Goal: Task Accomplishment & Management: Complete application form

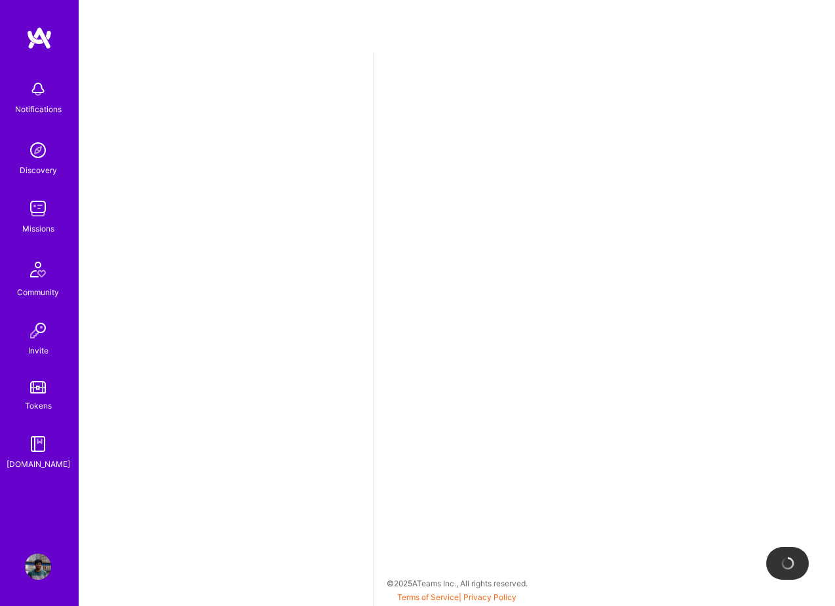
select select "GB"
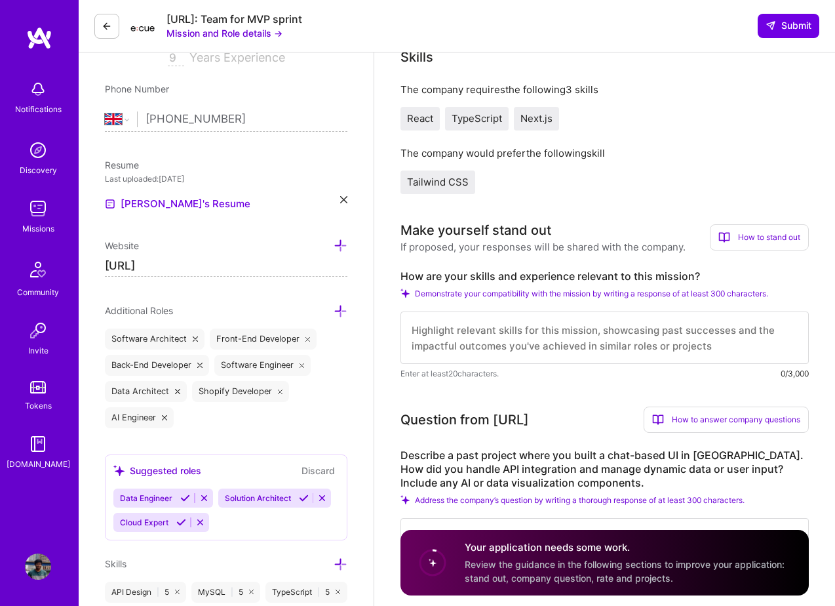
scroll to position [269, 0]
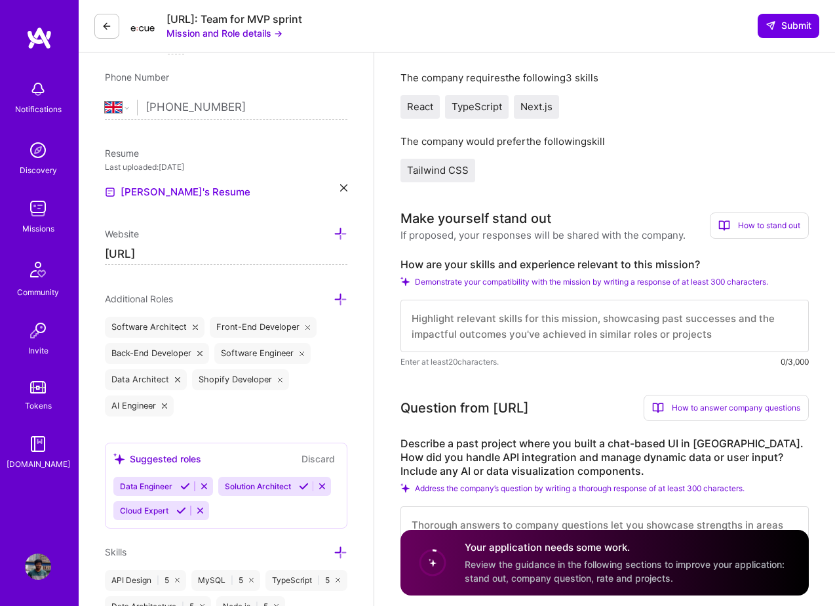
click at [480, 265] on label "How are your skills and experience relevant to this mission?" at bounding box center [604, 265] width 408 height 14
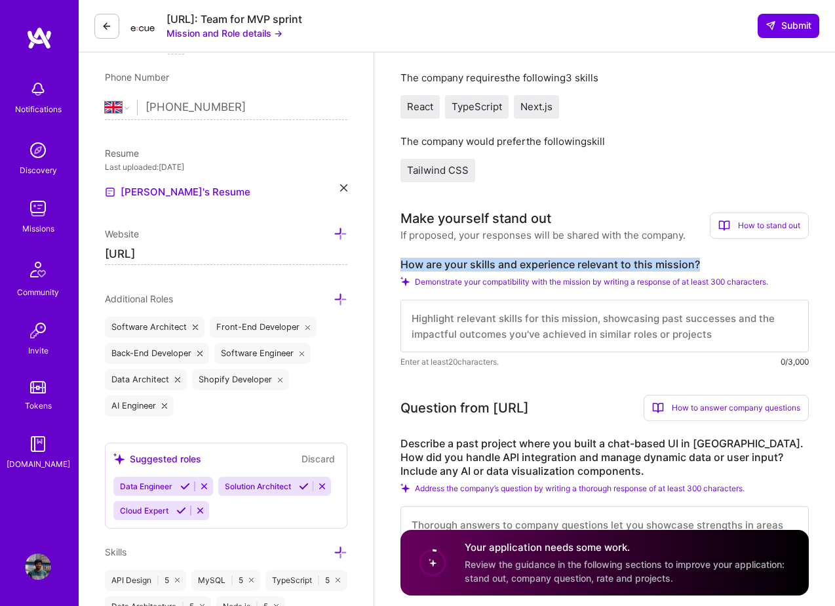
click at [480, 265] on label "How are your skills and experience relevant to this mission?" at bounding box center [604, 265] width 408 height 14
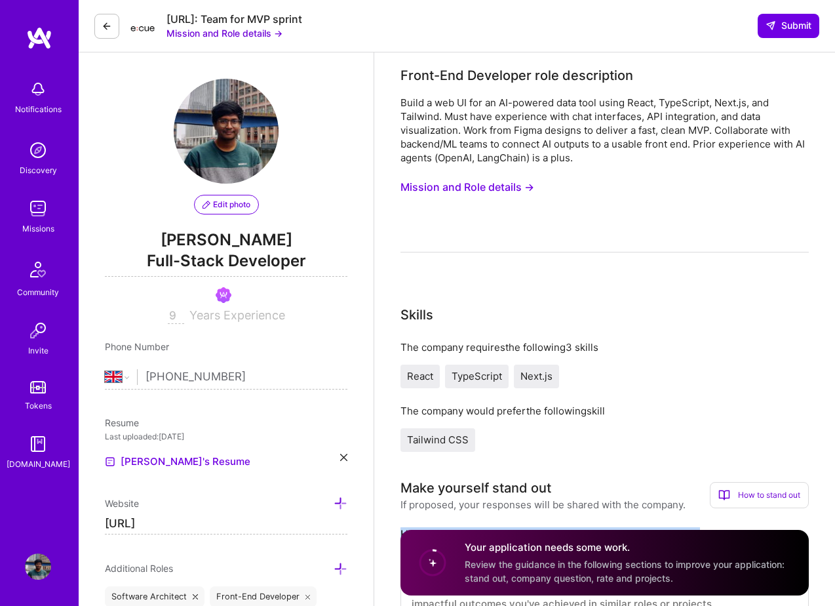
click at [278, 38] on button "Mission and Role details →" at bounding box center [224, 33] width 116 height 14
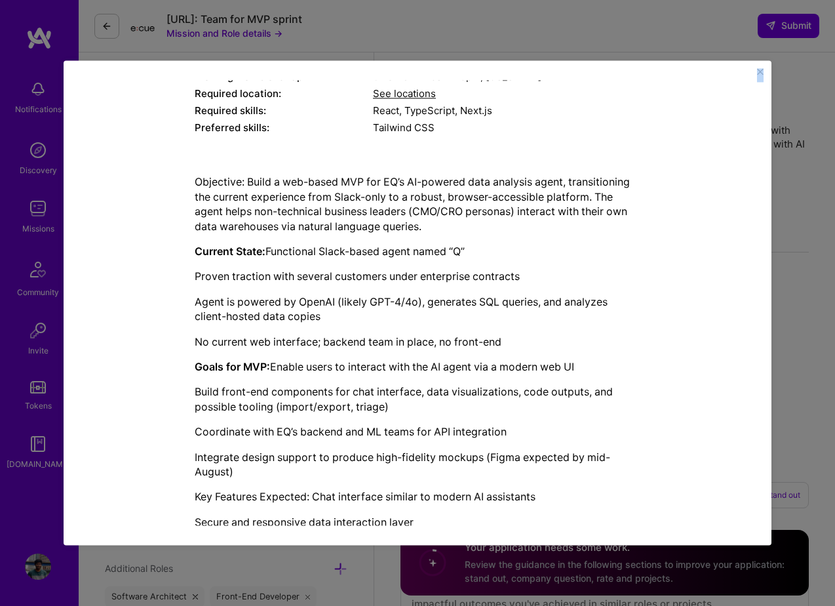
scroll to position [300, 0]
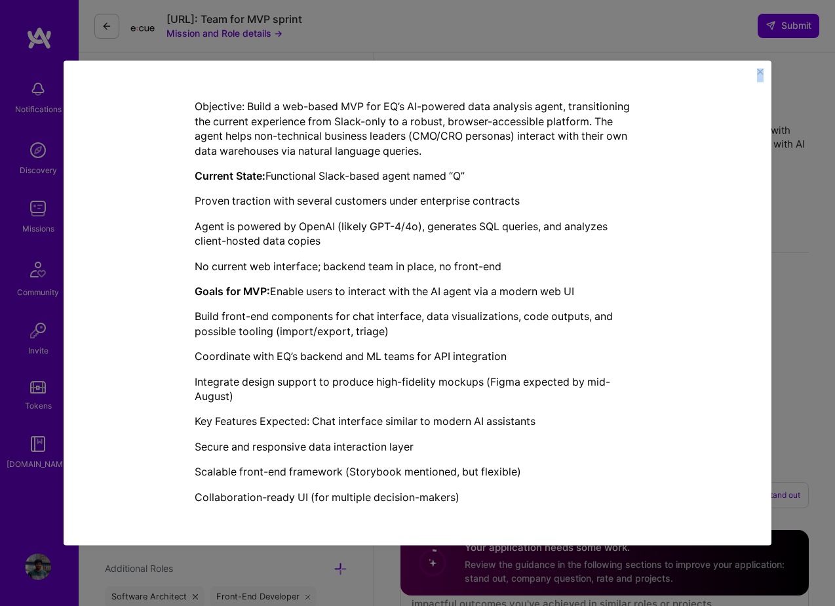
drag, startPoint x: 201, startPoint y: 155, endPoint x: 385, endPoint y: 574, distance: 456.7
click at [385, 574] on div "Mission Description and Role Details Front-End Developer role description Build…" at bounding box center [417, 303] width 835 height 606
click at [430, 572] on div "Mission Description and Role Details Front-End Developer role description Build…" at bounding box center [417, 303] width 835 height 606
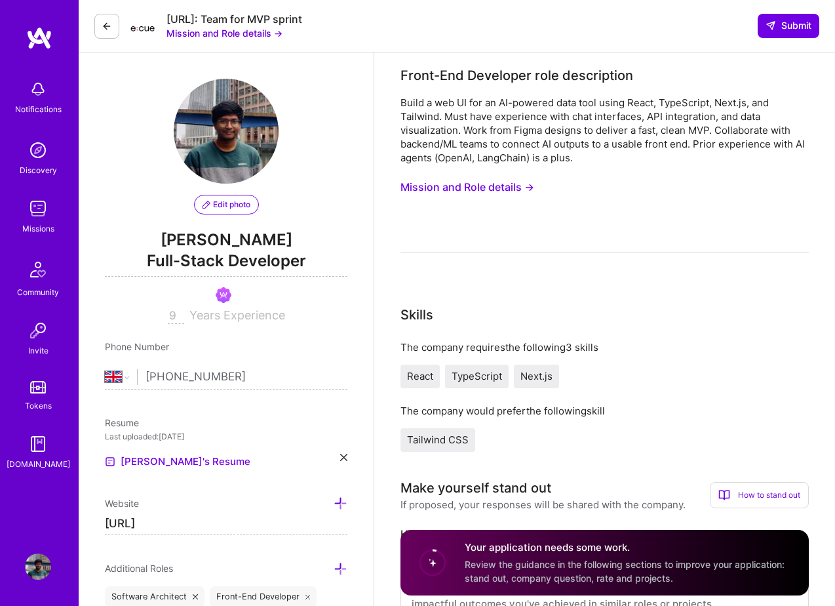
click at [244, 28] on button "Mission and Role details →" at bounding box center [224, 33] width 116 height 14
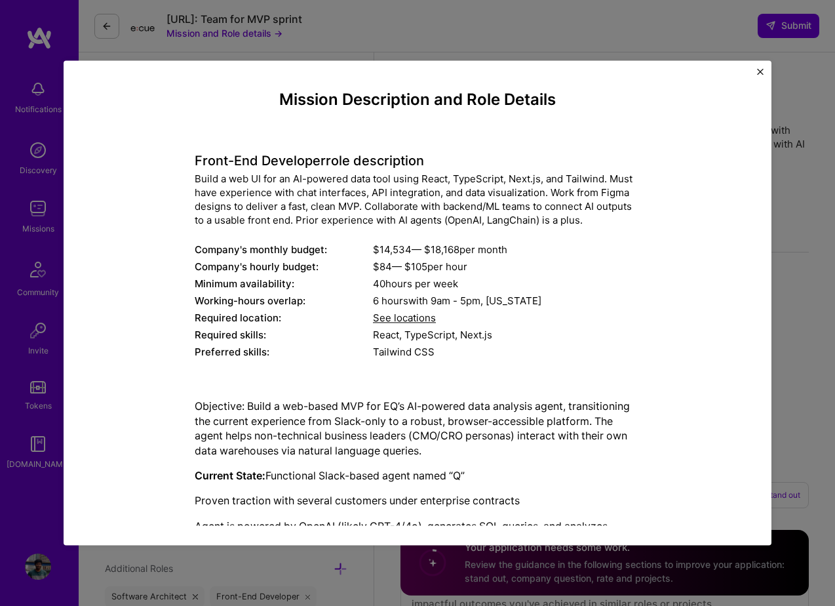
click at [313, 216] on div "Build a web UI for an AI-powered data tool using React, TypeScript, Next.js, an…" at bounding box center [418, 199] width 446 height 55
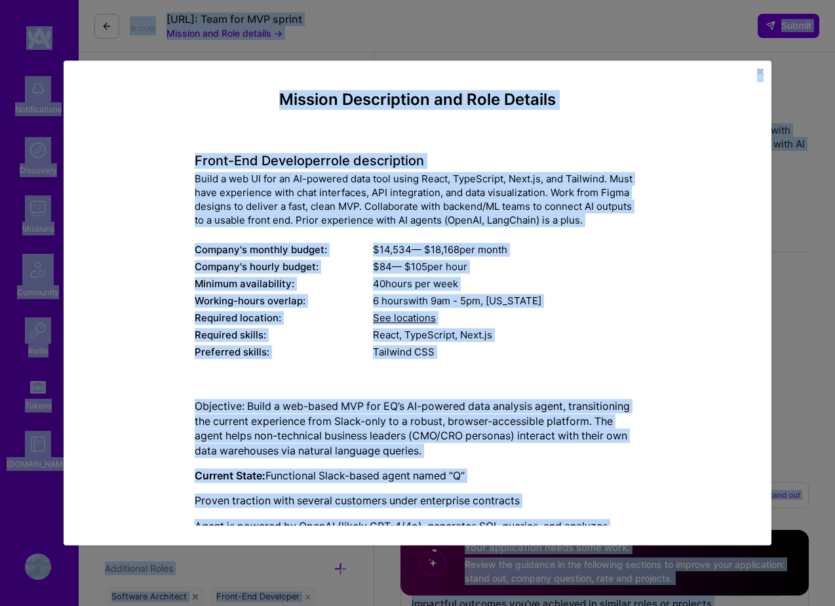
click at [313, 216] on div "Build a web UI for an AI-powered data tool using React, TypeScript, Next.js, an…" at bounding box center [418, 199] width 446 height 55
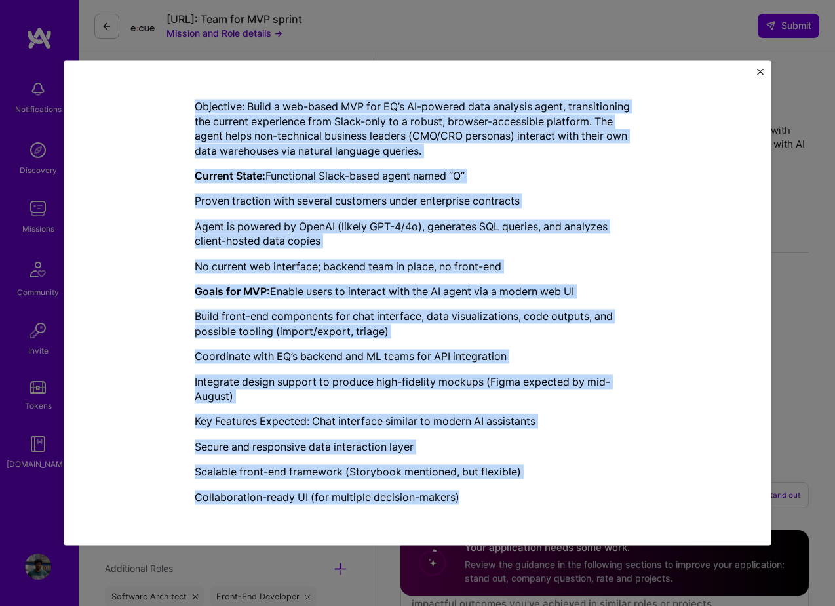
drag, startPoint x: 284, startPoint y: 96, endPoint x: 505, endPoint y: 543, distance: 499.5
click at [505, 543] on div "Mission Description and Role Details Front-End Developer role description Build…" at bounding box center [418, 302] width 708 height 484
copy div "Loremip Dolorsitame con Adip Elitsed Doeiu-Tem Incididun utla etdoloremag Aliqu…"
click at [757, 81] on button "Close" at bounding box center [760, 75] width 7 height 14
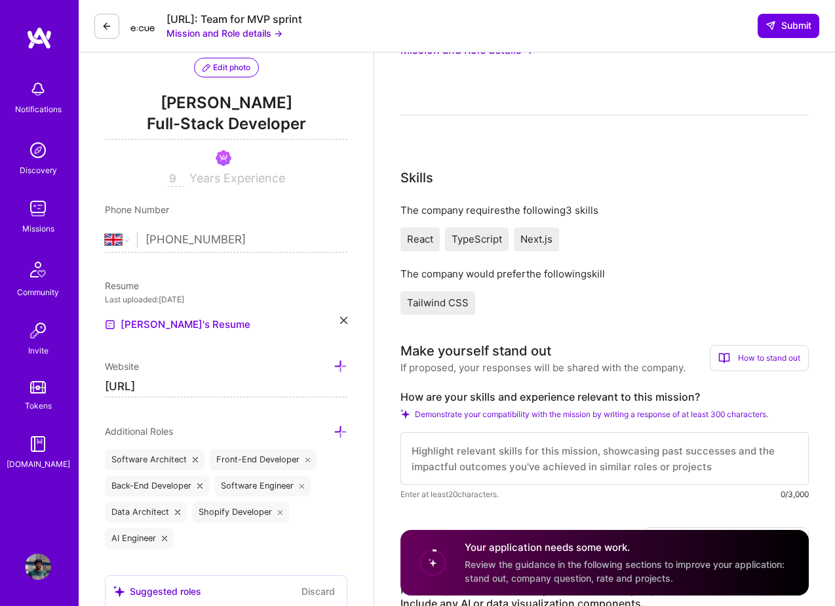
scroll to position [253, 0]
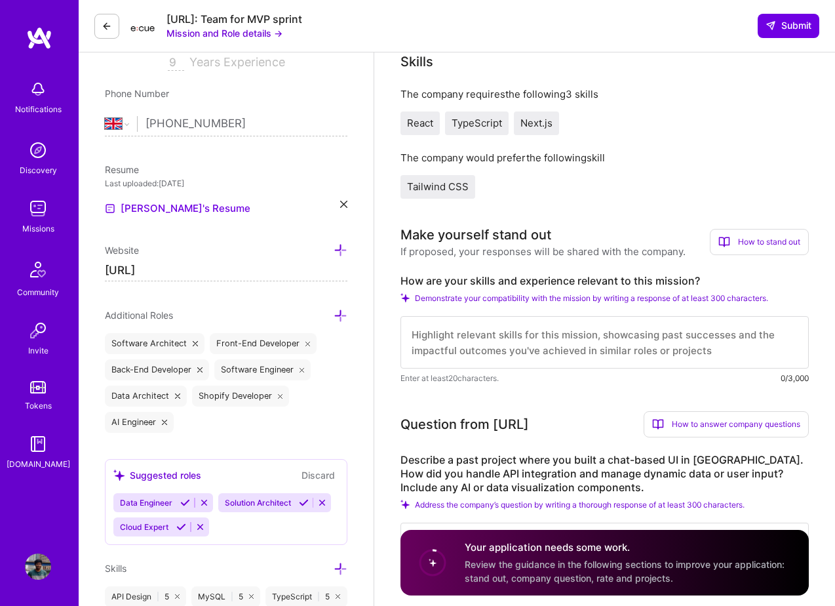
click at [406, 279] on label "How are your skills and experience relevant to this mission?" at bounding box center [604, 281] width 408 height 14
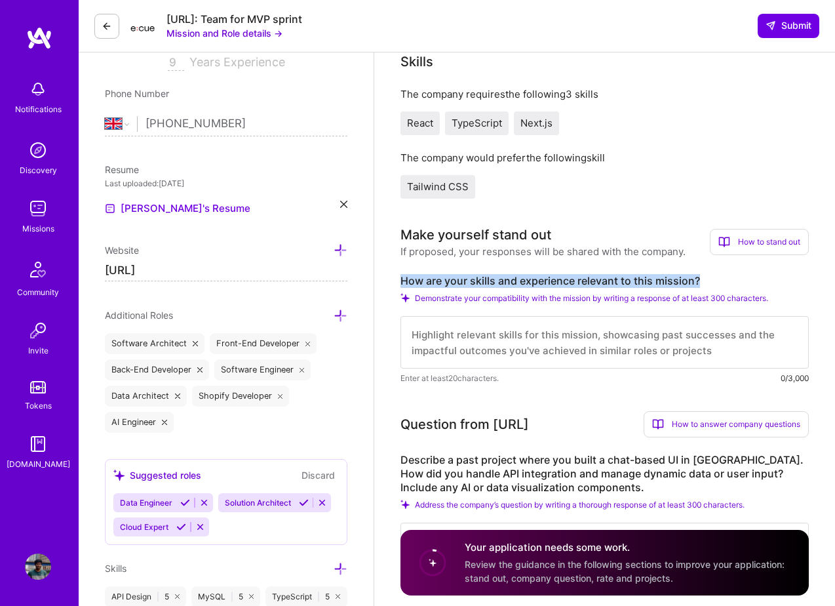
click at [406, 279] on label "How are your skills and experience relevant to this mission?" at bounding box center [604, 281] width 408 height 14
copy label "How are your skills and experience relevant to this mission?"
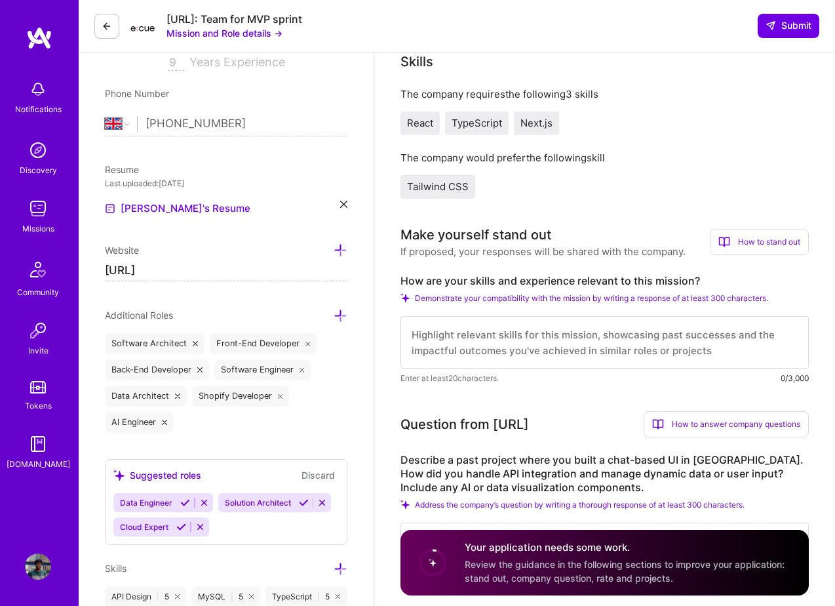
click at [497, 329] on textarea at bounding box center [604, 342] width 408 height 52
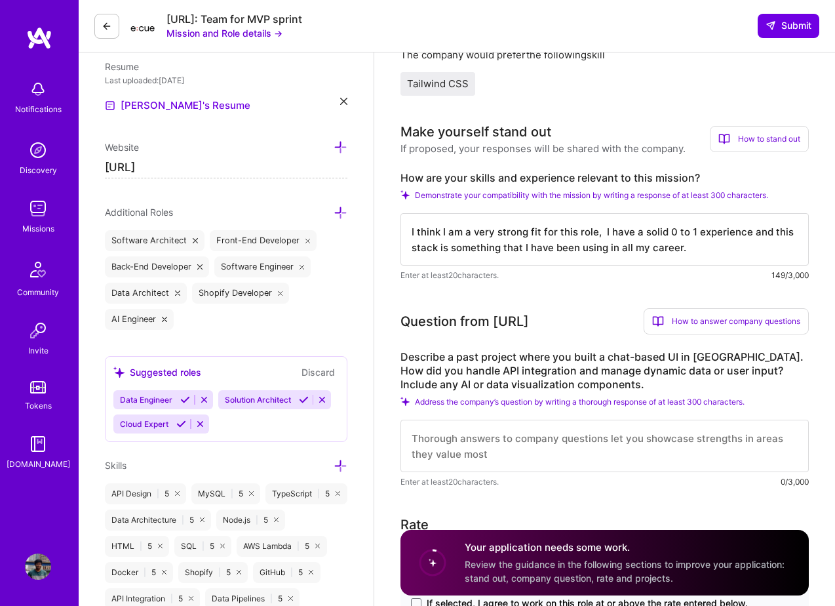
scroll to position [358, 0]
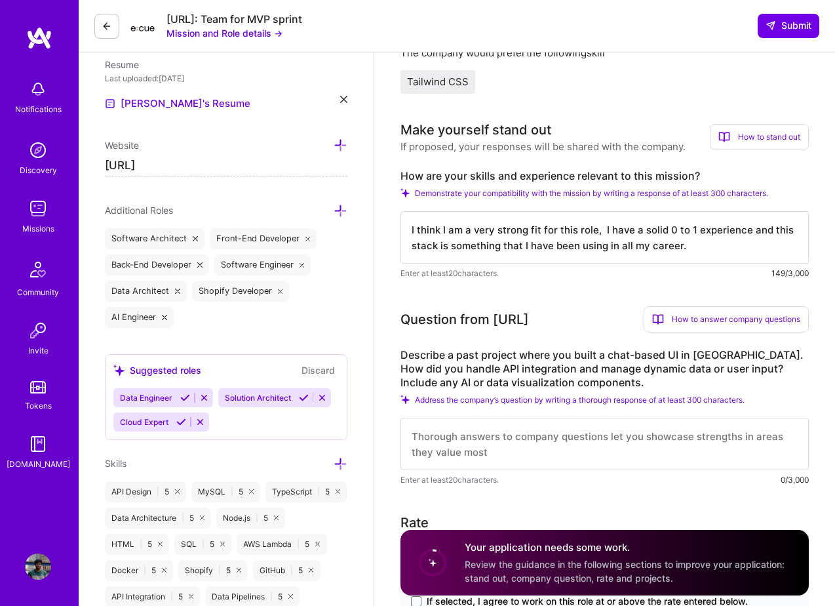
click at [696, 253] on textarea "I think I am a very strong fit for this role, I have a solid 0 to 1 experience …" at bounding box center [604, 237] width 408 height 52
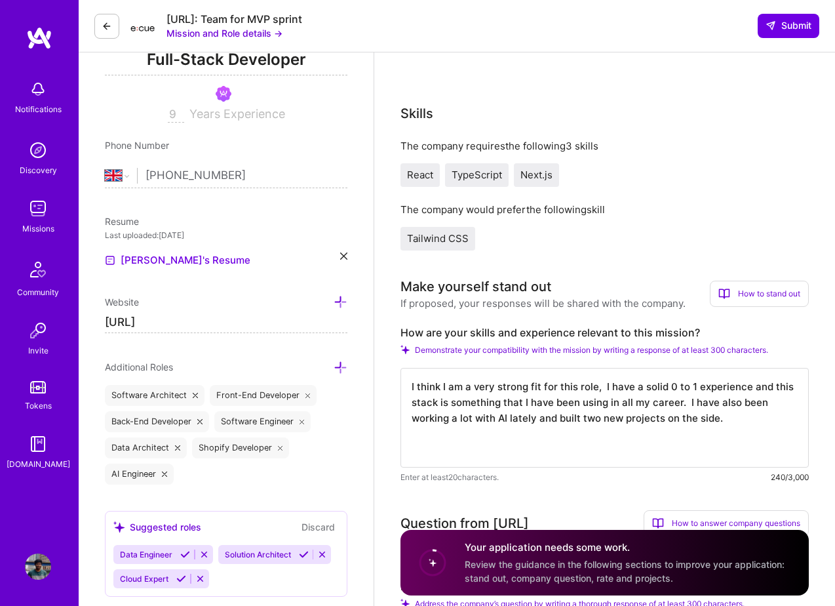
scroll to position [203, 0]
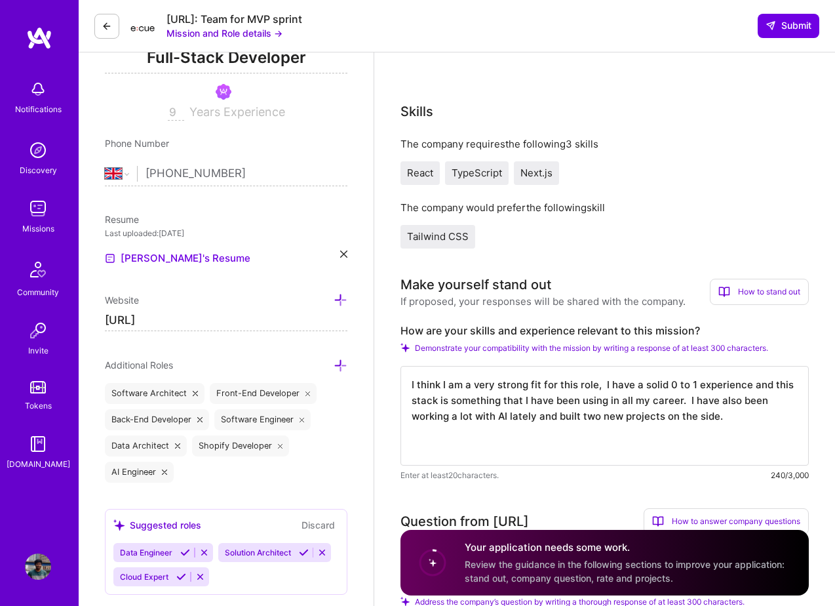
paste textarea "To learn more about my background and how it aligns with Deepgram's needs, I've…"
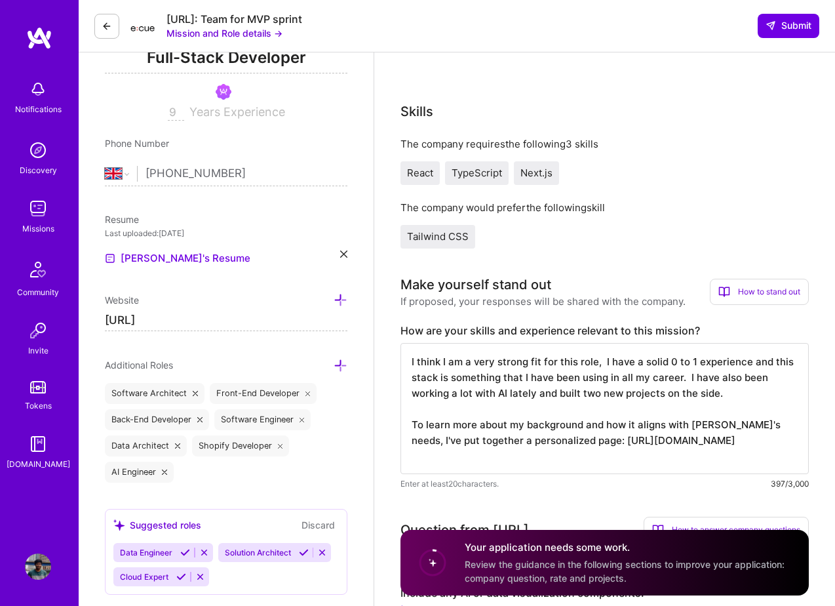
click at [711, 422] on textarea "I think I am a very strong fit for this role, I have a solid 0 to 1 experience …" at bounding box center [604, 408] width 408 height 131
click at [594, 455] on textarea "I think I am a very strong fit for this role, I have a solid 0 to 1 experience …" at bounding box center [604, 408] width 408 height 131
drag, startPoint x: 461, startPoint y: 455, endPoint x: 584, endPoint y: 459, distance: 123.3
click at [584, 459] on textarea "I think I am a very strong fit for this role, I have a solid 0 to 1 experience …" at bounding box center [604, 408] width 408 height 131
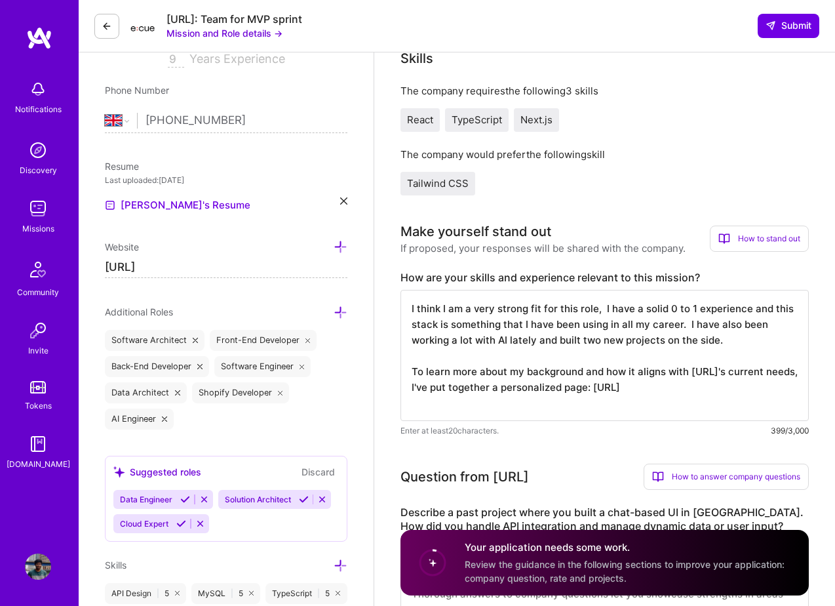
scroll to position [258, 0]
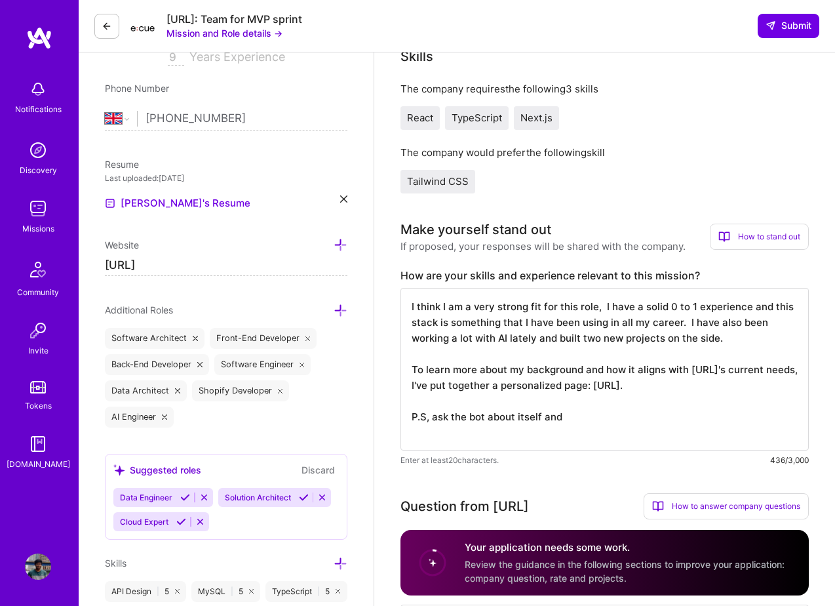
click at [435, 431] on textarea "I think I am a very strong fit for this role, I have a solid 0 to 1 experience …" at bounding box center [604, 369] width 408 height 163
click at [555, 433] on textarea "I think I am a very strong fit for this role, I have a solid 0 to 1 experience …" at bounding box center [604, 369] width 408 height 163
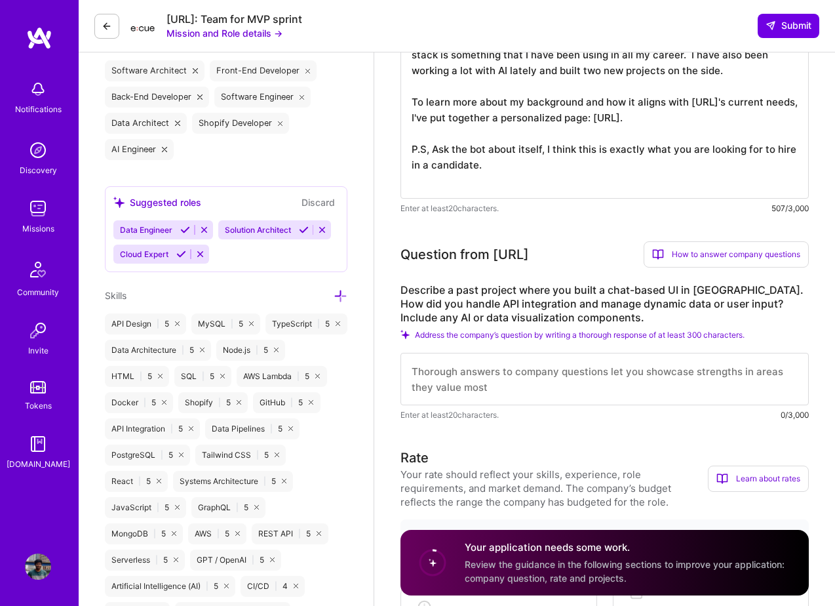
scroll to position [527, 0]
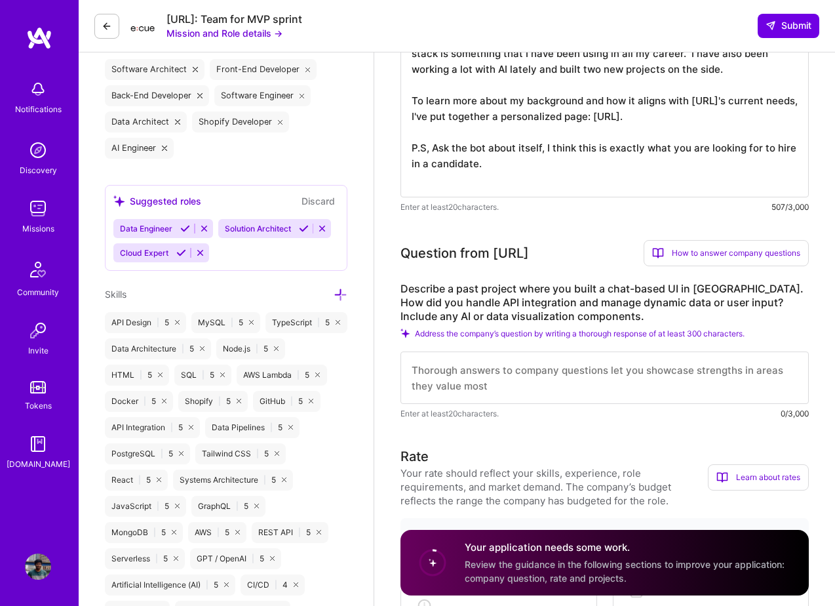
type textarea "I think I am a very strong fit for this role, I have a solid 0 to 1 experience …"
click at [487, 380] on textarea at bounding box center [604, 377] width 408 height 52
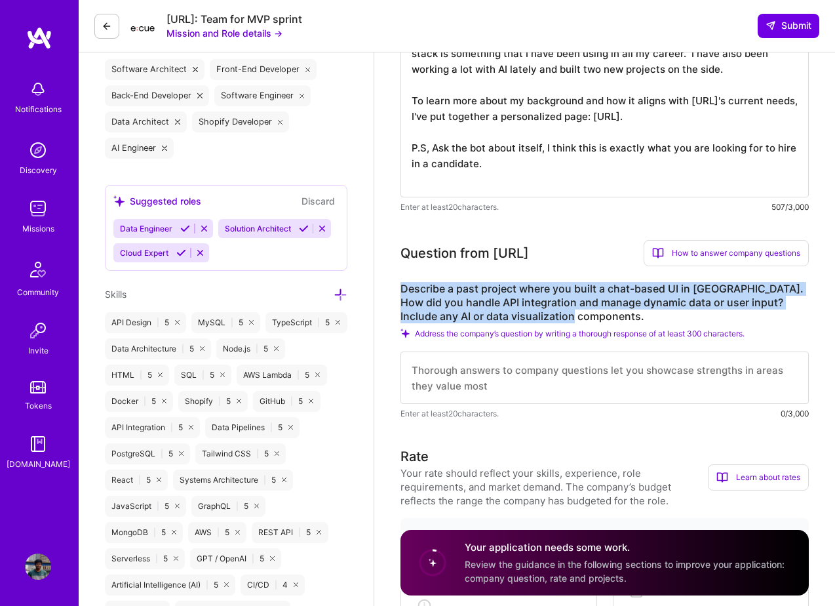
drag, startPoint x: 400, startPoint y: 284, endPoint x: 558, endPoint y: 321, distance: 161.5
click at [558, 321] on label "Describe a past project where you built a chat-based UI in [GEOGRAPHIC_DATA]. H…" at bounding box center [604, 302] width 408 height 41
copy label "Describe a past project where you built a chat-based UI in [GEOGRAPHIC_DATA]. H…"
click at [439, 293] on label "Describe a past project where you built a chat-based UI in [GEOGRAPHIC_DATA]. H…" at bounding box center [604, 302] width 408 height 41
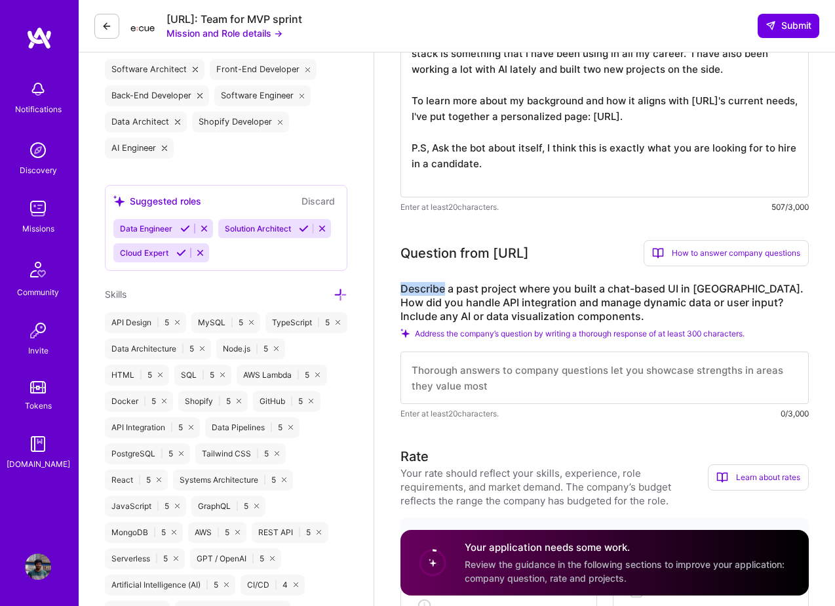
click at [439, 293] on label "Describe a past project where you built a chat-based UI in [GEOGRAPHIC_DATA]. H…" at bounding box center [604, 302] width 408 height 41
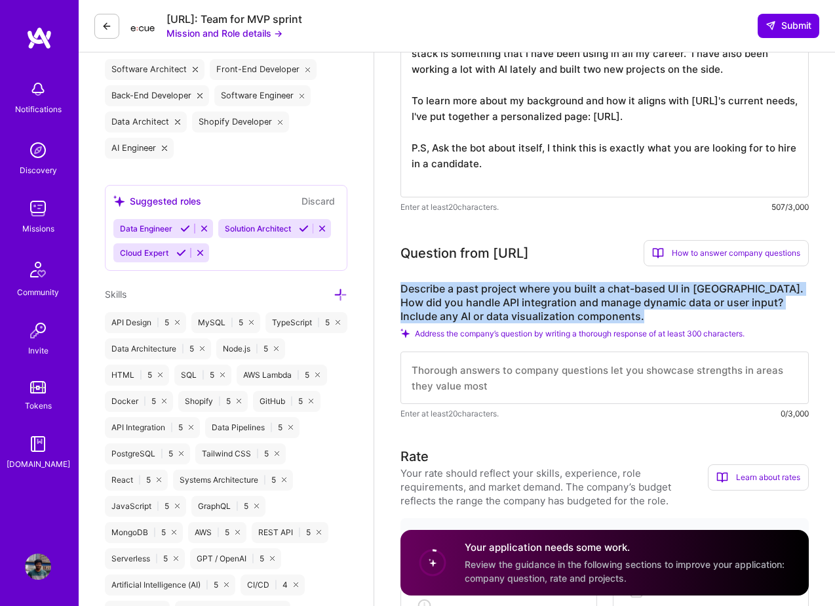
click at [439, 293] on label "Describe a past project where you built a chat-based UI in [GEOGRAPHIC_DATA]. H…" at bounding box center [604, 302] width 408 height 41
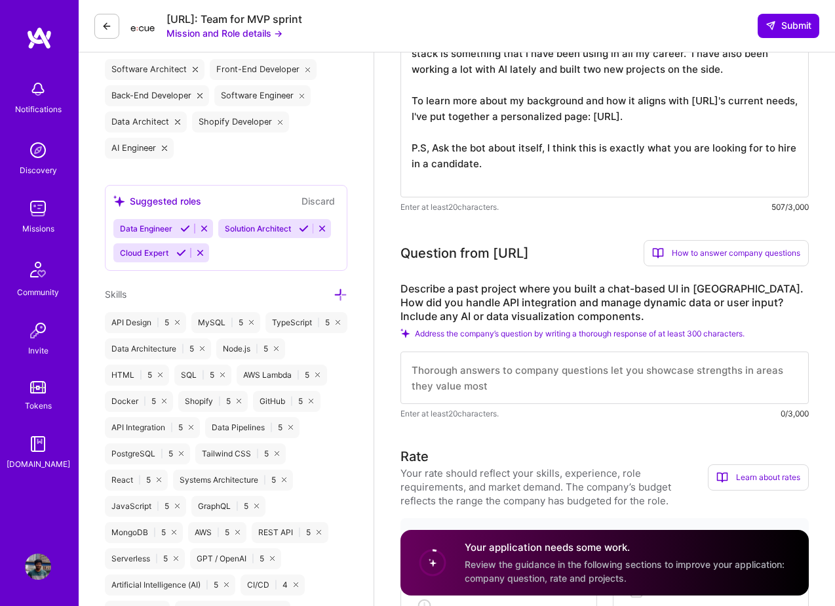
click at [440, 383] on textarea at bounding box center [604, 377] width 408 height 52
paste textarea "URL Scraping: Fetches and parses job postings from provided URLs Context-Aware …"
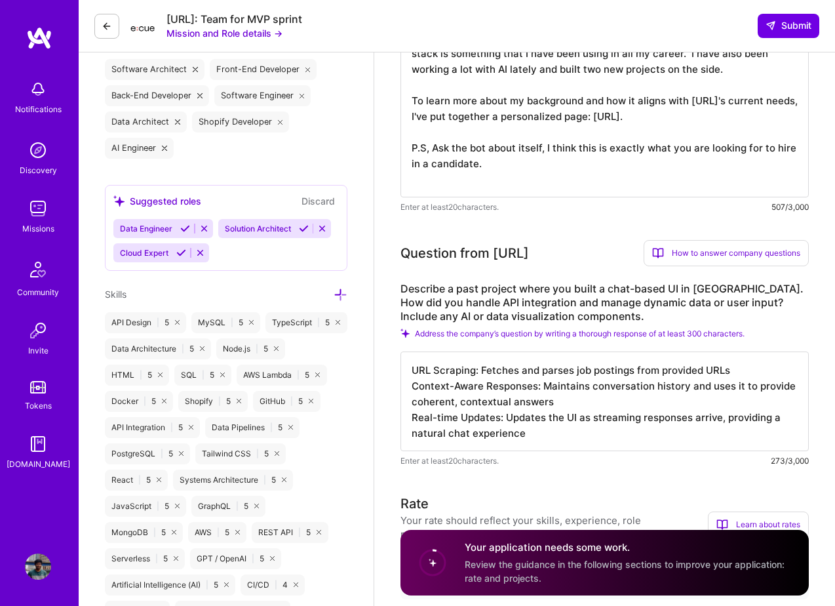
click at [414, 370] on textarea "URL Scraping: Fetches and parses job postings from provided URLs Context-Aware …" at bounding box center [604, 401] width 408 height 100
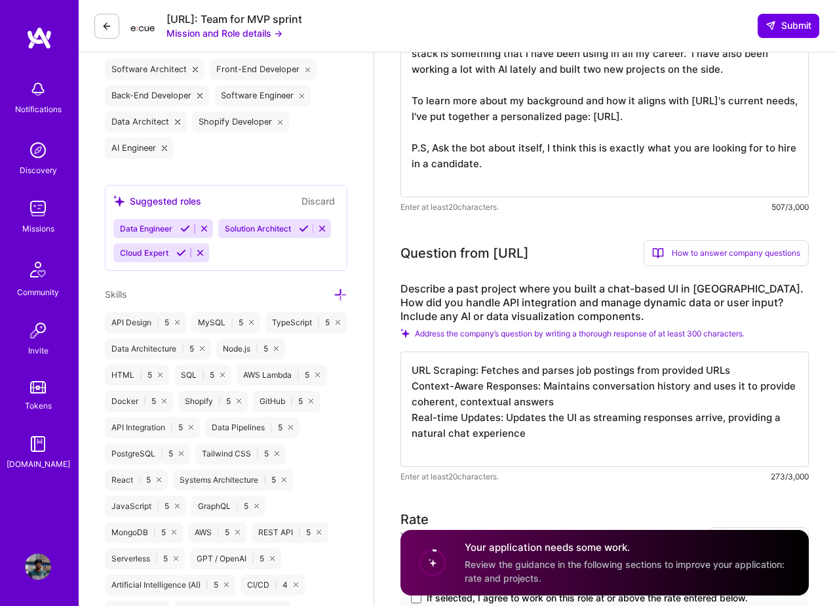
click at [412, 368] on textarea "URL Scraping: Fetches and parses job postings from provided URLs Context-Aware …" at bounding box center [604, 408] width 408 height 115
click at [411, 364] on textarea "URL Scraping: Fetches and parses job postings from provided URLs Context-Aware …" at bounding box center [604, 408] width 408 height 115
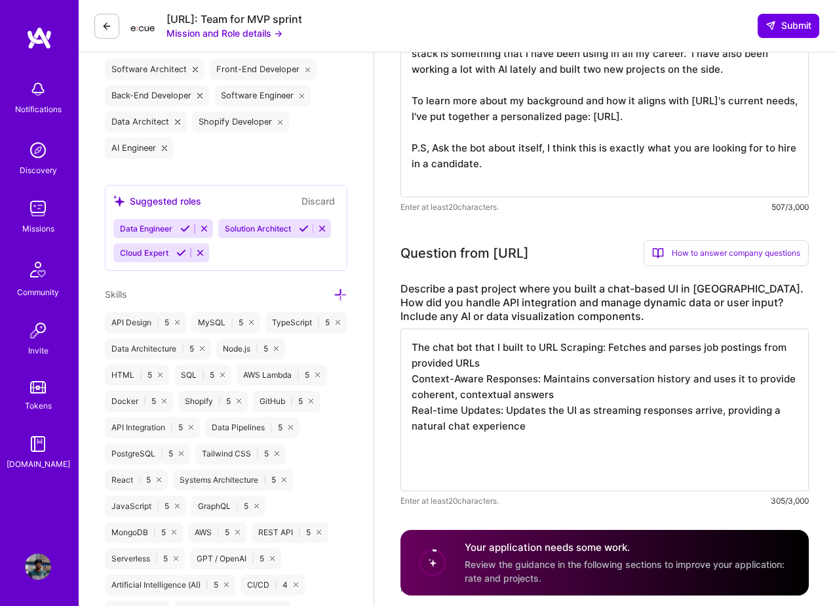
drag, startPoint x: 494, startPoint y: 357, endPoint x: 400, endPoint y: 345, distance: 93.8
click at [400, 345] on textarea "The chat bot that I built to URL Scraping: Fetches and parses job postings from…" at bounding box center [604, 409] width 408 height 163
click at [552, 354] on textarea "The chat bot that I built to URL Scraping: Fetches and parses job postings from…" at bounding box center [604, 409] width 408 height 163
click at [536, 348] on textarea "The chat bot that I built to URL Scraping: Fetches and parses job postings from…" at bounding box center [604, 409] width 408 height 163
drag, startPoint x: 536, startPoint y: 348, endPoint x: 404, endPoint y: 346, distance: 131.1
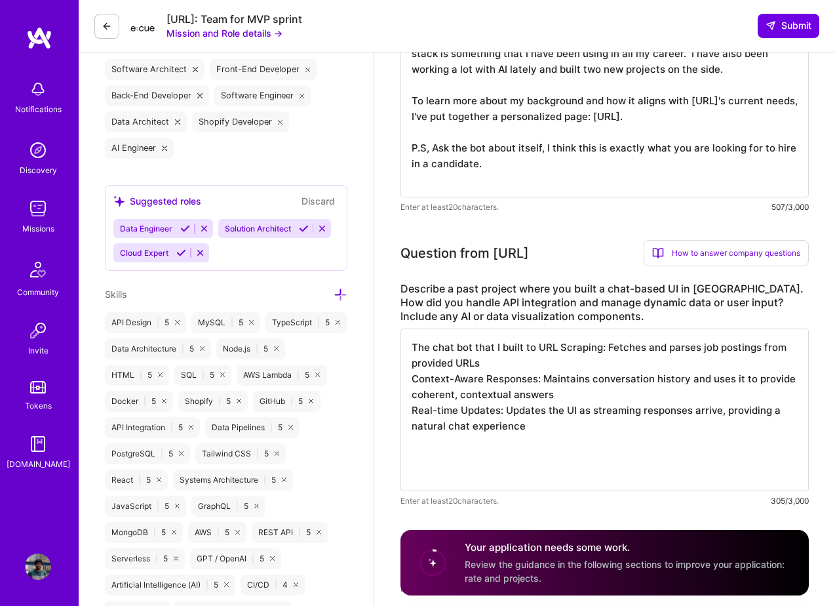
click at [404, 346] on textarea "The chat bot that I built to URL Scraping: Fetches and parses job postings from…" at bounding box center [604, 409] width 408 height 163
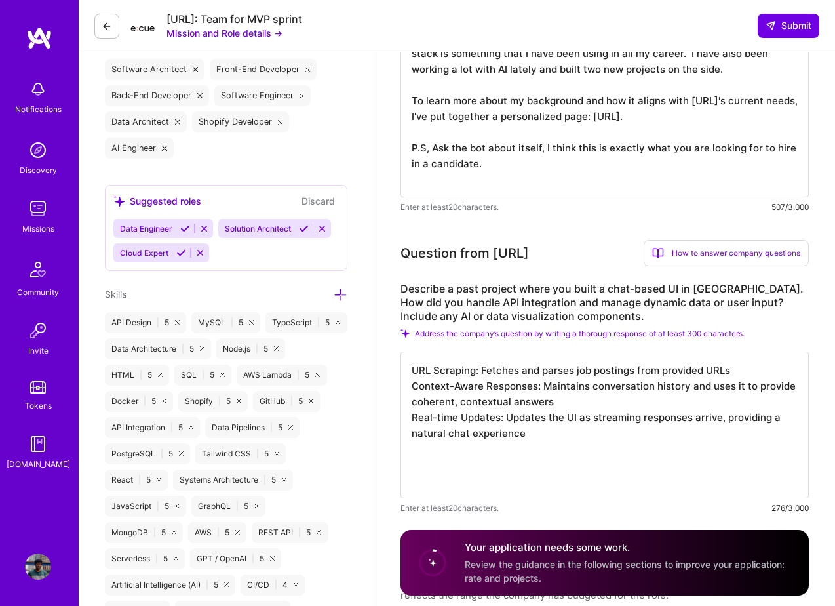
paste textarea "The chat interface uses React with hooks (useState, useEffect, useRef) to manag…"
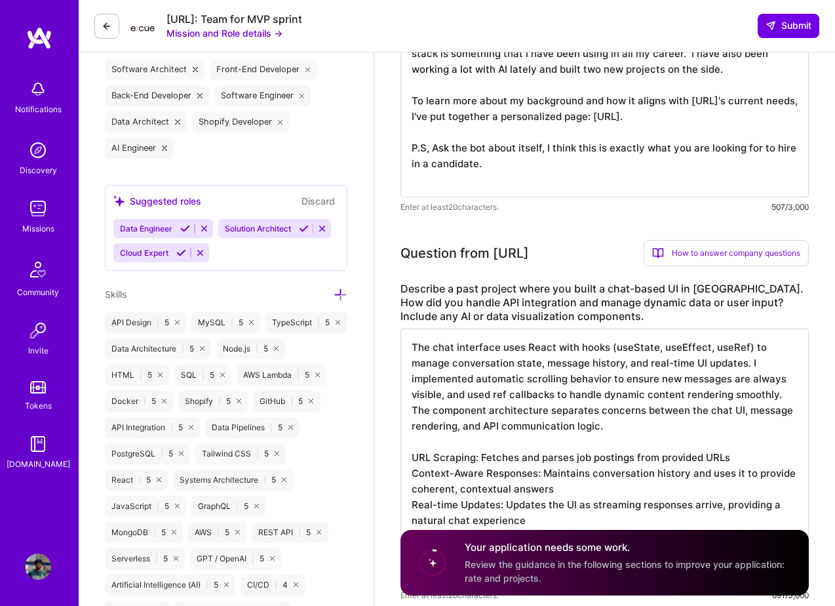
scroll to position [1, 0]
click at [613, 431] on textarea "The chat interface uses React with hooks (useState, useEffect, useRef) to manag…" at bounding box center [604, 456] width 408 height 257
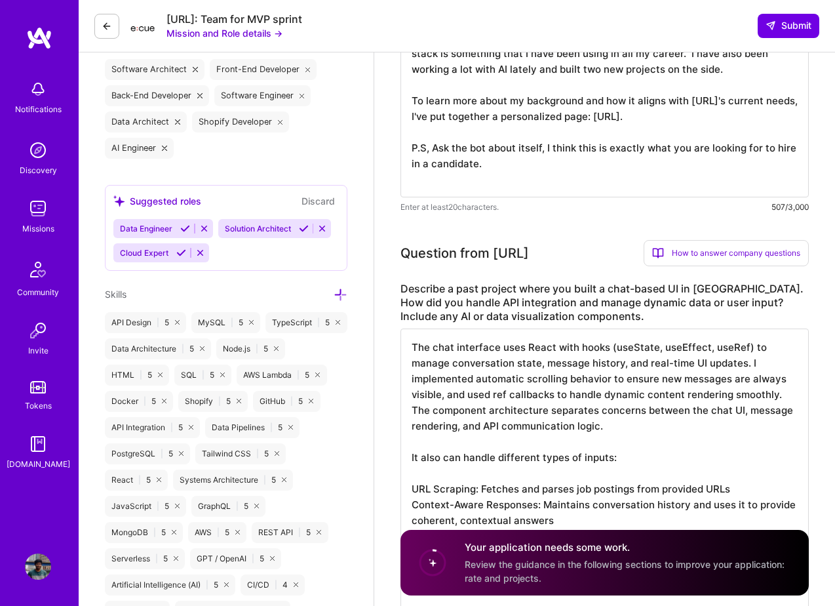
click at [413, 484] on textarea "The chat interface uses React with hooks (useState, useEffect, useRef) to manag…" at bounding box center [604, 472] width 408 height 288
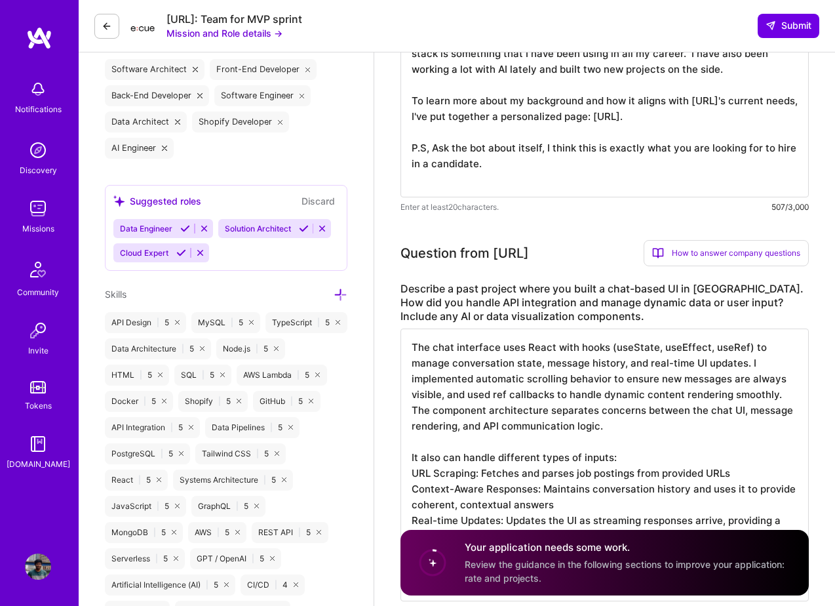
click at [562, 499] on textarea "The chat interface uses React with hooks (useState, useEffect, useRef) to manag…" at bounding box center [604, 464] width 408 height 273
click at [410, 471] on textarea "The chat interface uses React with hooks (useState, useEffect, useRef) to manag…" at bounding box center [604, 464] width 408 height 273
click at [615, 456] on textarea "The chat interface uses React with hooks (useState, useEffect, useRef) to manag…" at bounding box center [604, 464] width 408 height 273
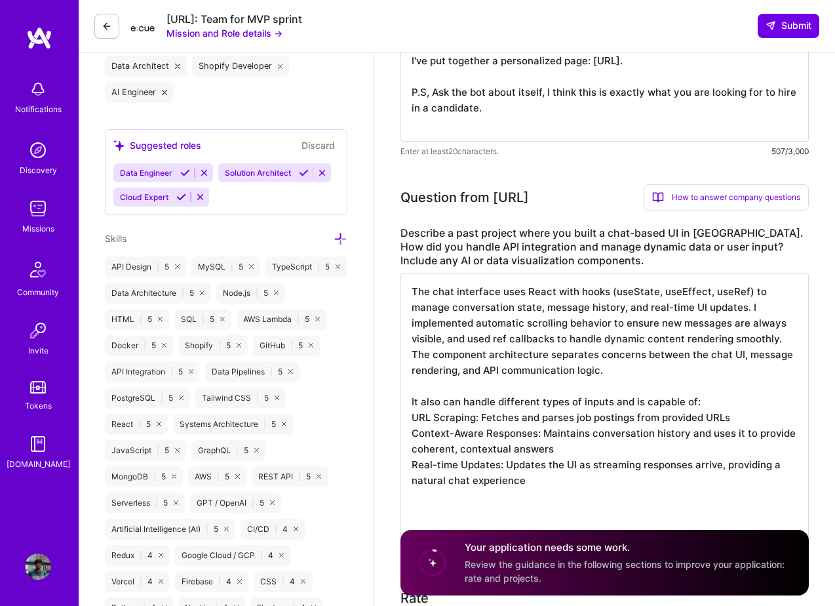
scroll to position [584, 0]
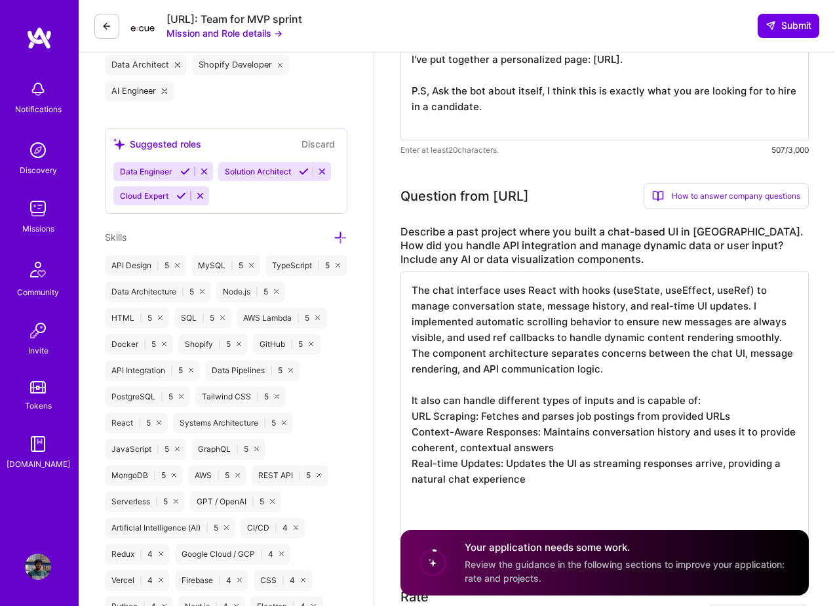
click at [560, 475] on textarea "The chat interface uses React with hooks (useState, useEffect, useRef) to manag…" at bounding box center [604, 407] width 408 height 273
click at [562, 454] on textarea "The chat interface uses React with hooks (useState, useEffect, useRef) to manag…" at bounding box center [604, 407] width 408 height 273
click at [557, 441] on textarea "The chat interface uses React with hooks (useState, useEffect, useRef) to manag…" at bounding box center [604, 407] width 408 height 273
click at [728, 446] on textarea "The chat interface uses React with hooks (useState, useEffect, useRef) to manag…" at bounding box center [604, 407] width 408 height 273
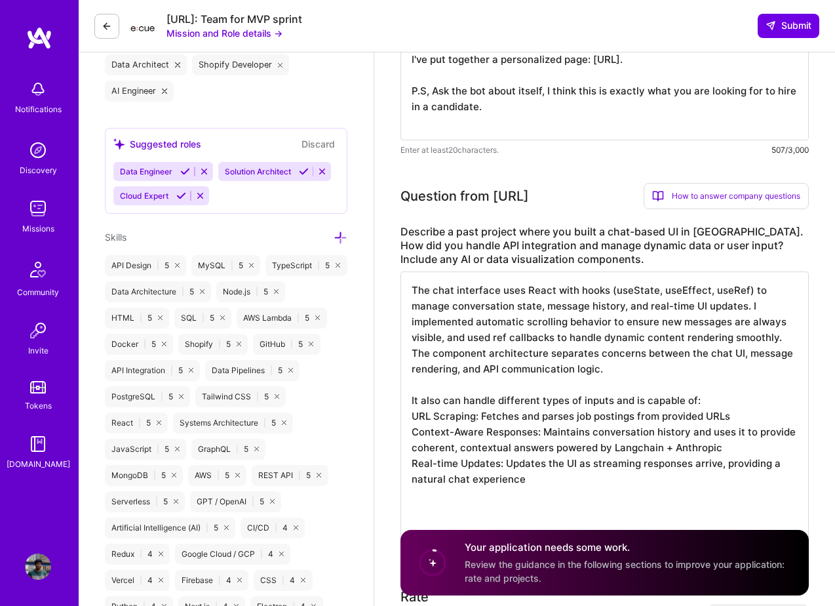
click at [668, 448] on textarea "The chat interface uses React with hooks (useState, useEffect, useRef) to manag…" at bounding box center [604, 407] width 408 height 273
click at [726, 446] on textarea "The chat interface uses React with hooks (useState, useEffect, useRef) to manag…" at bounding box center [604, 407] width 408 height 273
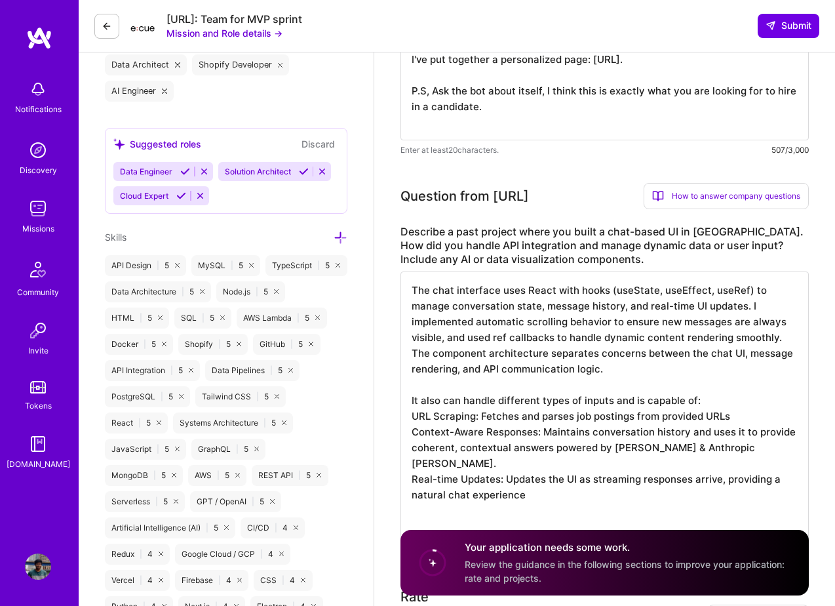
click at [558, 479] on textarea "The chat interface uses React with hooks (useState, useEffect, useRef) to manag…" at bounding box center [604, 407] width 408 height 273
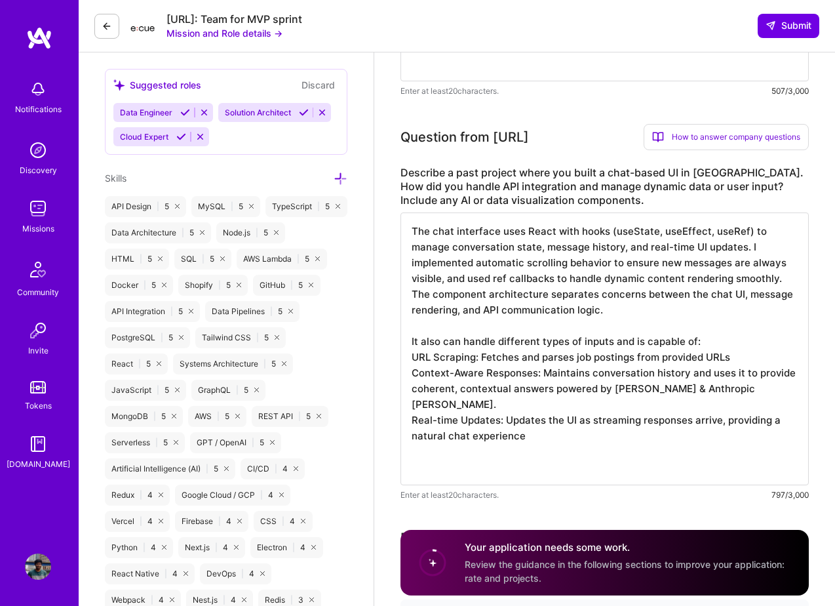
scroll to position [0, 0]
click at [408, 231] on textarea "The chat interface uses React with hooks (useState, useEffect, useRef) to manag…" at bounding box center [604, 348] width 408 height 273
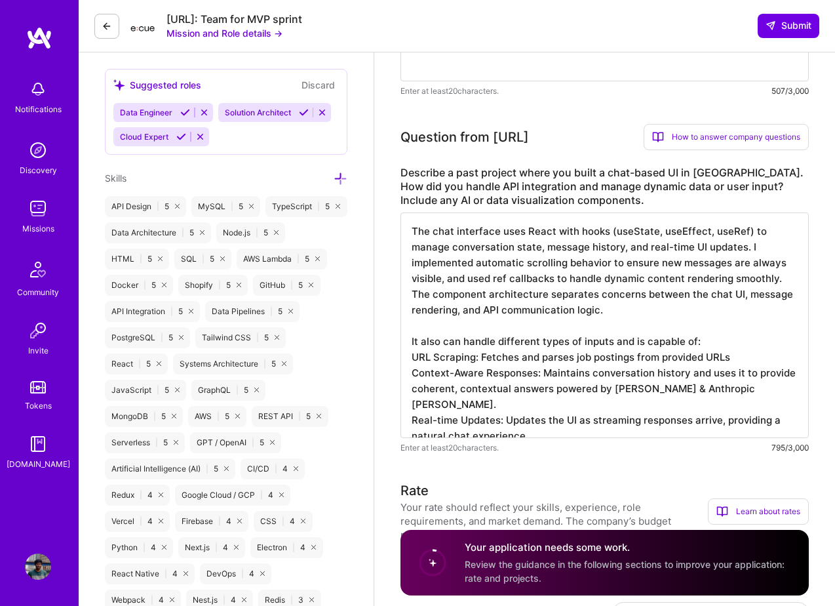
click at [413, 233] on textarea "The chat interface uses React with hooks (useState, useEffect, useRef) to manag…" at bounding box center [604, 324] width 408 height 225
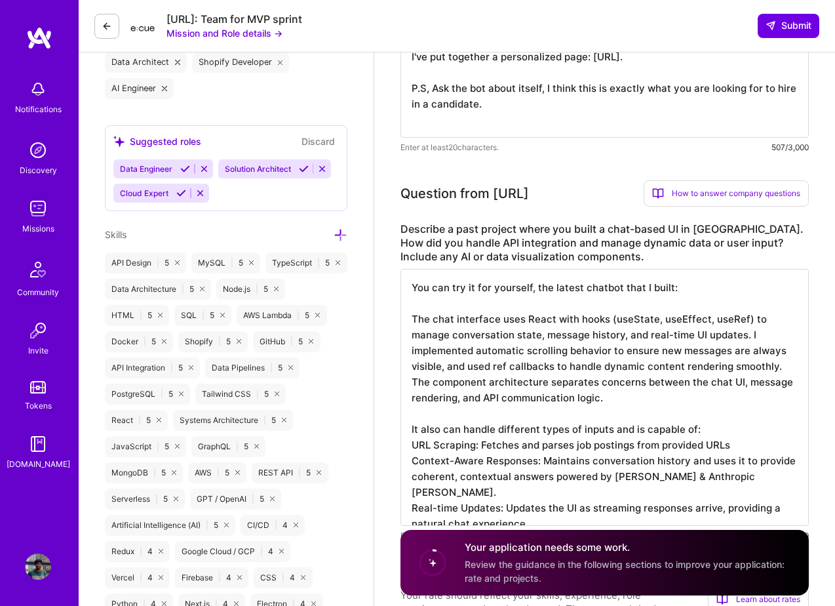
scroll to position [491, 0]
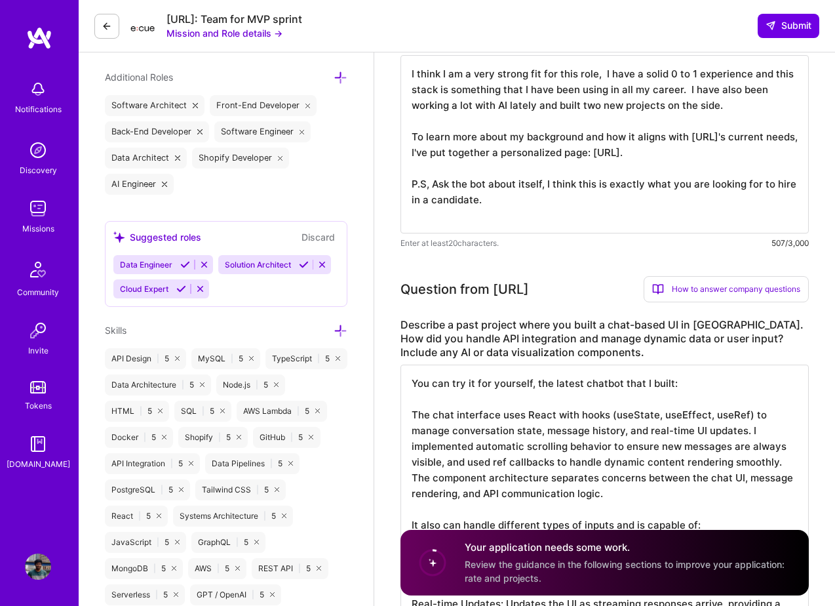
drag, startPoint x: 625, startPoint y: 148, endPoint x: 643, endPoint y: 166, distance: 25.0
click at [643, 166] on textarea "I think I am a very strong fit for this role, I have a solid 0 to 1 experience …" at bounding box center [604, 144] width 408 height 178
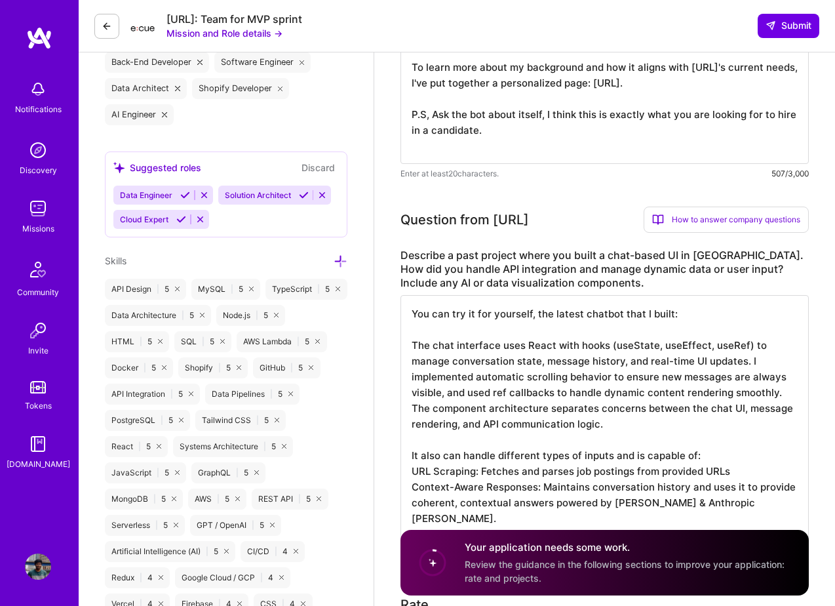
scroll to position [565, 0]
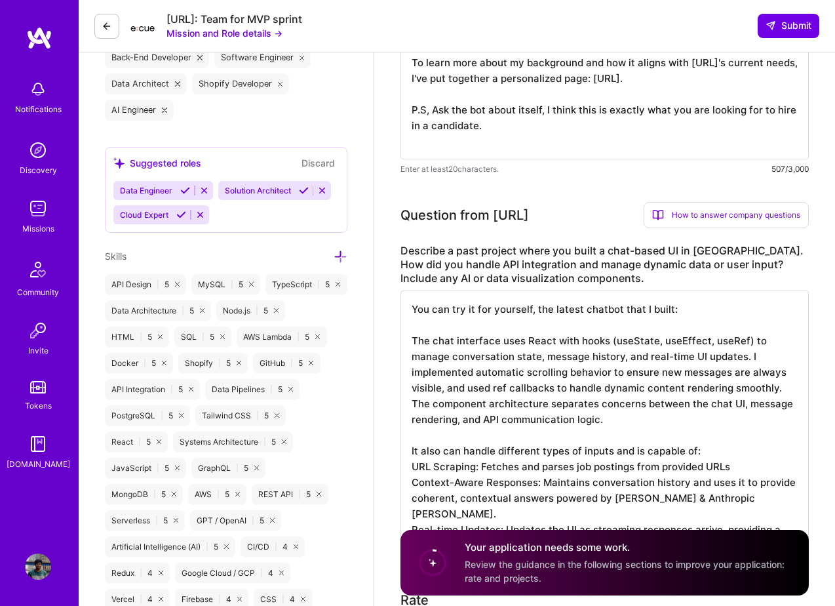
click at [690, 310] on textarea "You can try it for yourself, the latest chatbot that I built: The chat interfac…" at bounding box center [604, 418] width 408 height 257
paste textarea "[URL]."
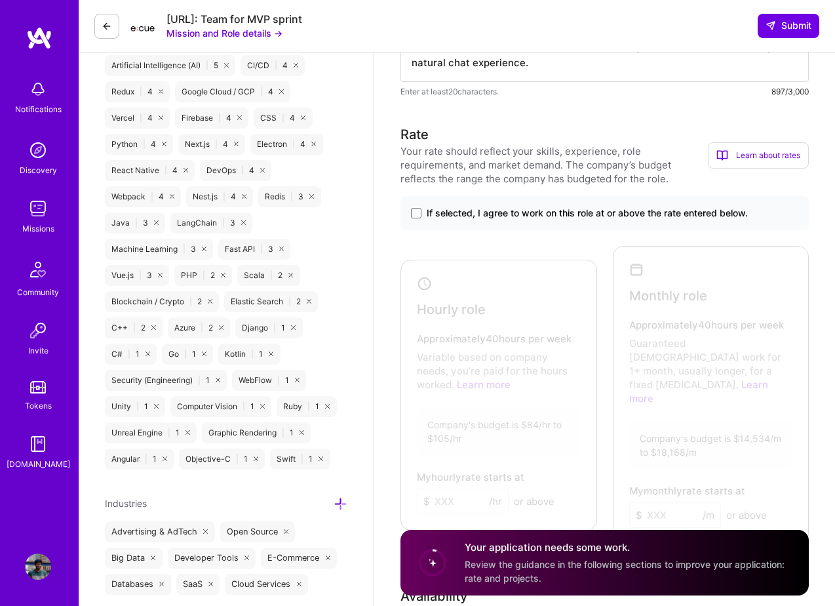
scroll to position [1060, 0]
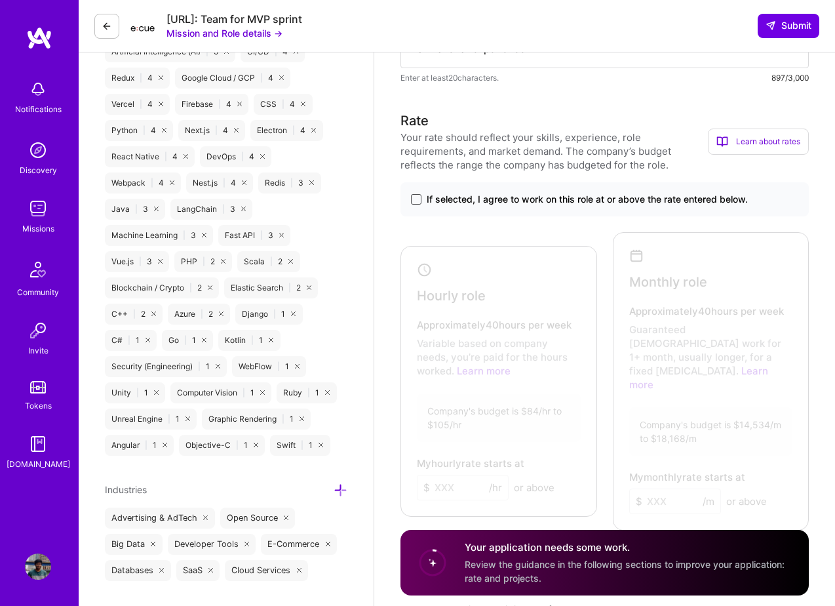
type textarea "You can try it for yourself, the latest chatbot that I built: [URL] The chat in…"
click at [418, 201] on span at bounding box center [416, 199] width 10 height 10
click at [0, 0] on input "If selected, I agree to work on this role at or above the rate entered below." at bounding box center [0, 0] width 0 height 0
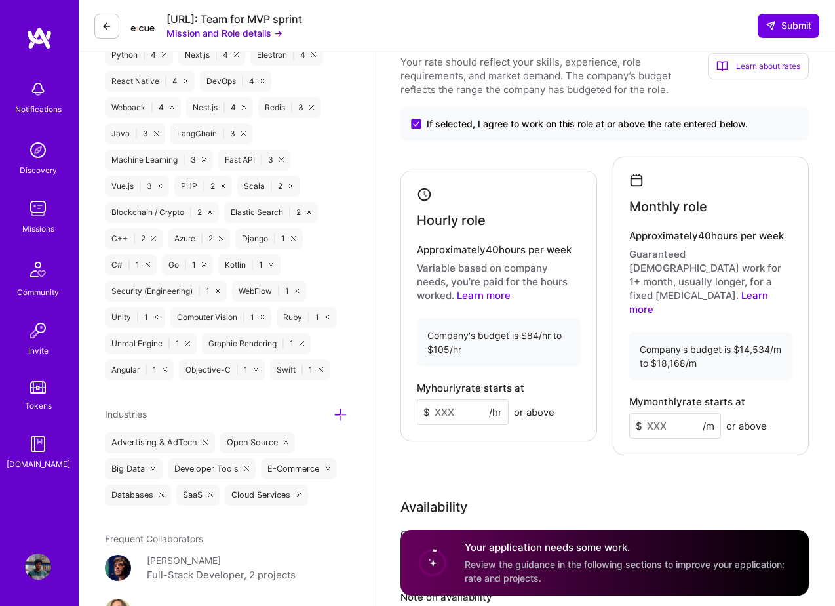
scroll to position [1137, 0]
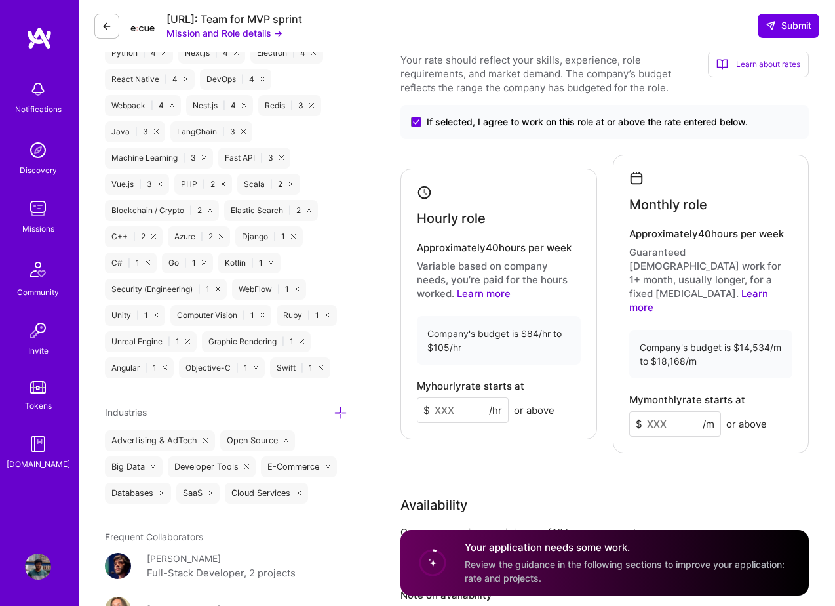
click at [454, 399] on input at bounding box center [463, 410] width 92 height 26
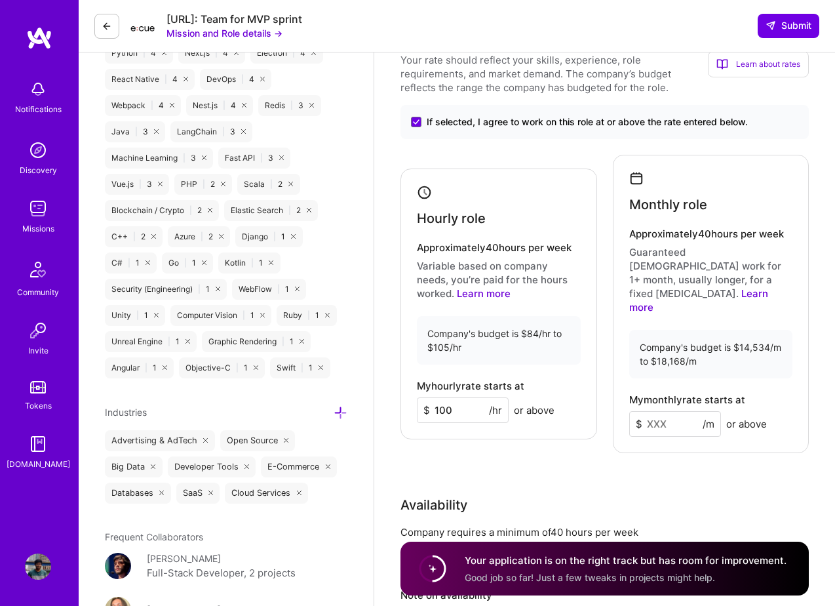
type input "100"
click at [655, 411] on input at bounding box center [675, 424] width 92 height 26
type input "17000"
click at [659, 465] on div "Rate Your rate should reflect your skills, experience, role requirements, and m…" at bounding box center [604, 356] width 408 height 647
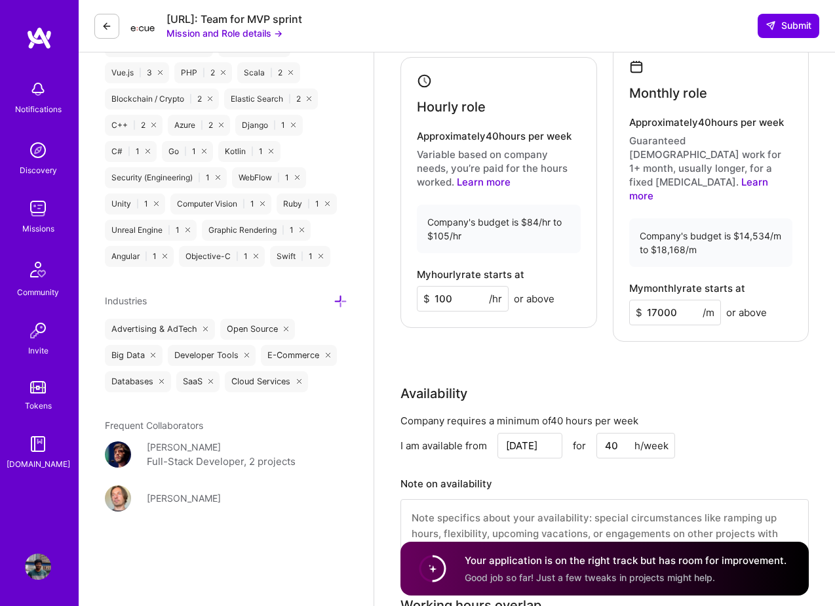
scroll to position [1181, 0]
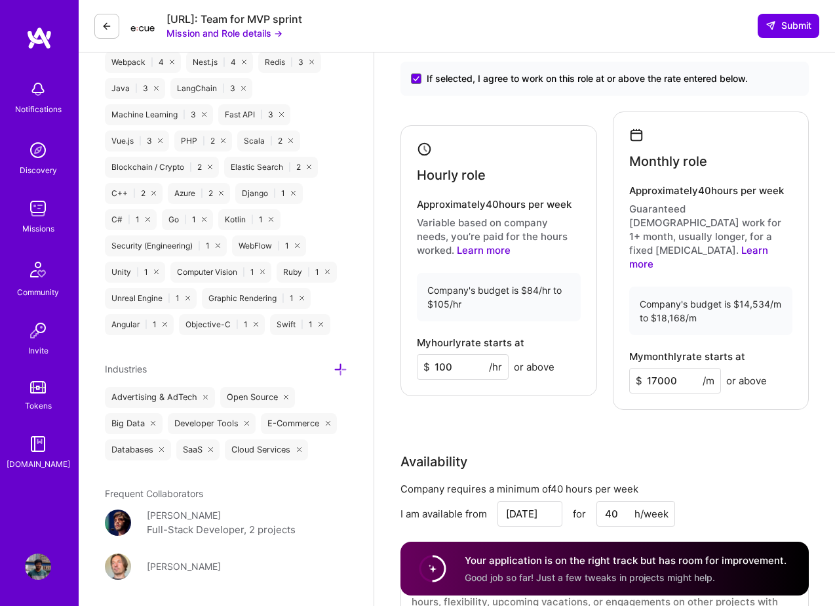
click at [452, 354] on input "100" at bounding box center [463, 367] width 92 height 26
click at [493, 407] on div "Rate Your rate should reflect your skills, experience, role requirements, and m…" at bounding box center [604, 313] width 408 height 647
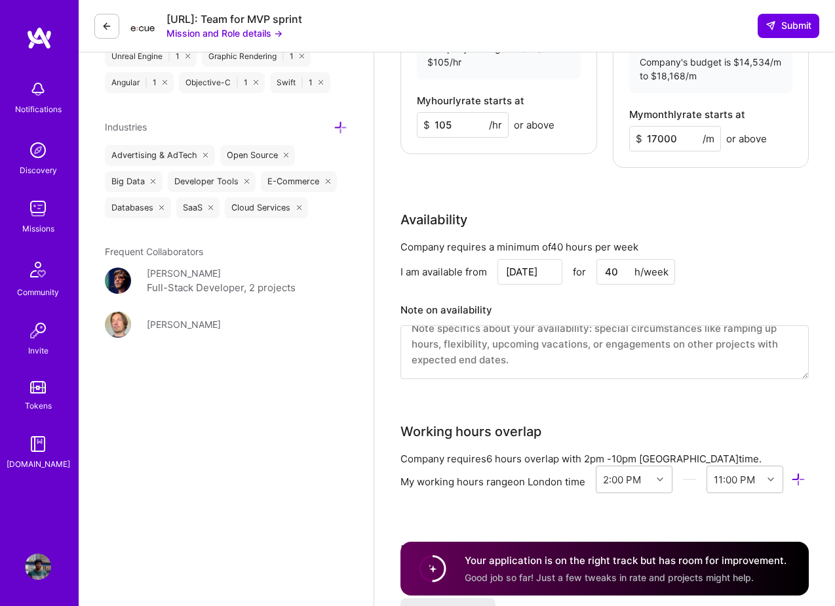
scroll to position [1350, 0]
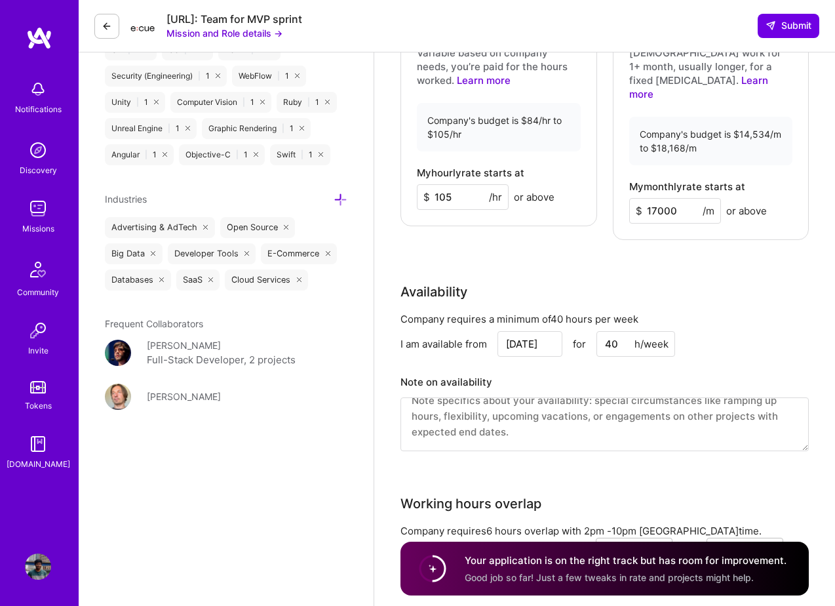
click at [465, 184] on input "105" at bounding box center [463, 197] width 92 height 26
type input "100"
click at [536, 242] on div "Rate Your rate should reflect your skills, experience, role requirements, and m…" at bounding box center [604, 143] width 408 height 647
click at [659, 198] on input "17000" at bounding box center [675, 211] width 92 height 26
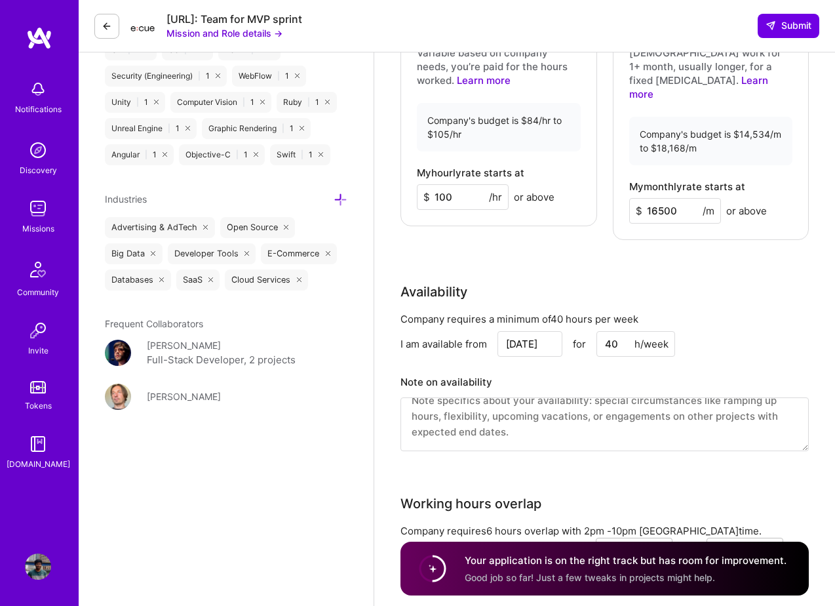
type input "16500"
click at [713, 282] on div "Availability" at bounding box center [604, 292] width 408 height 20
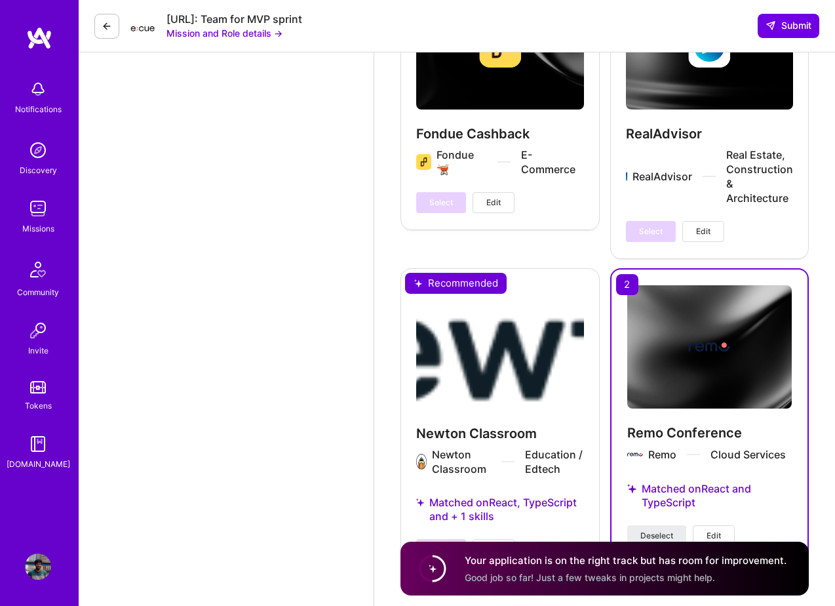
scroll to position [2561, 0]
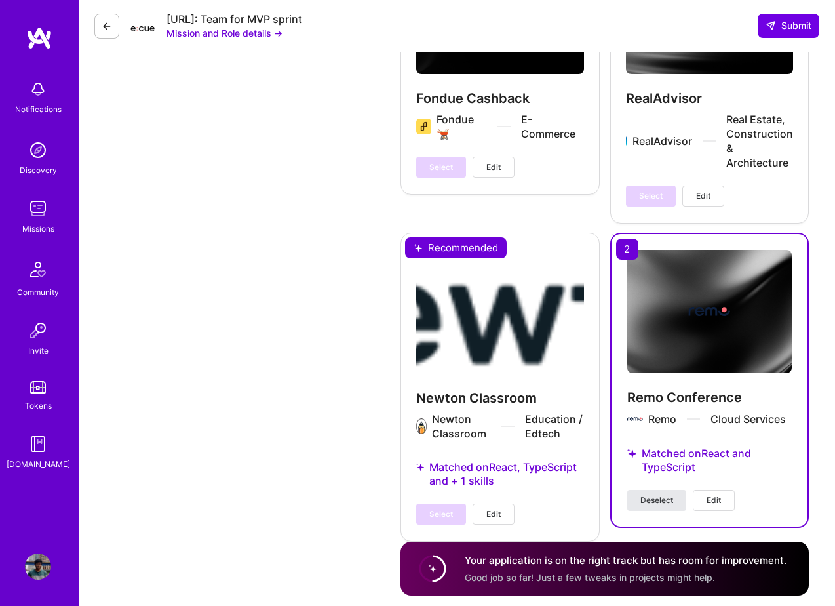
click at [669, 494] on span "Deselect" at bounding box center [656, 500] width 33 height 12
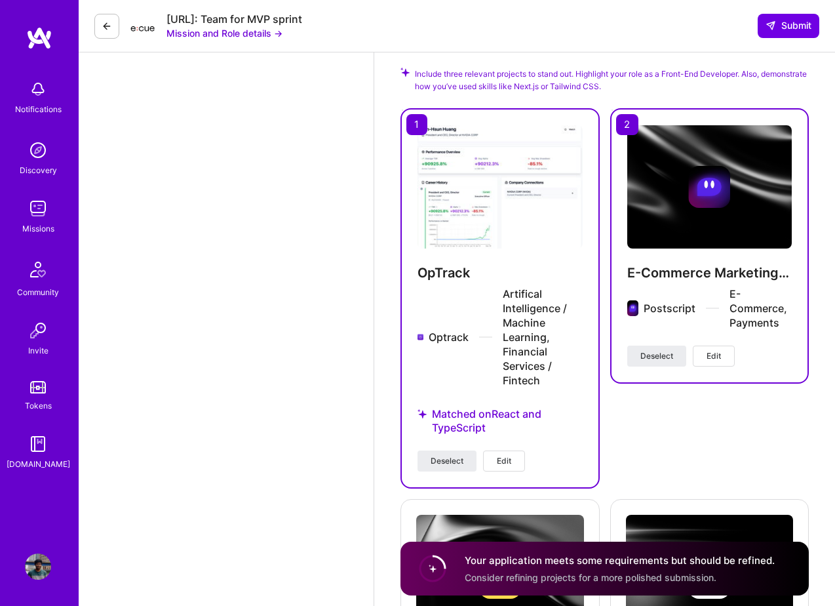
scroll to position [2008, 0]
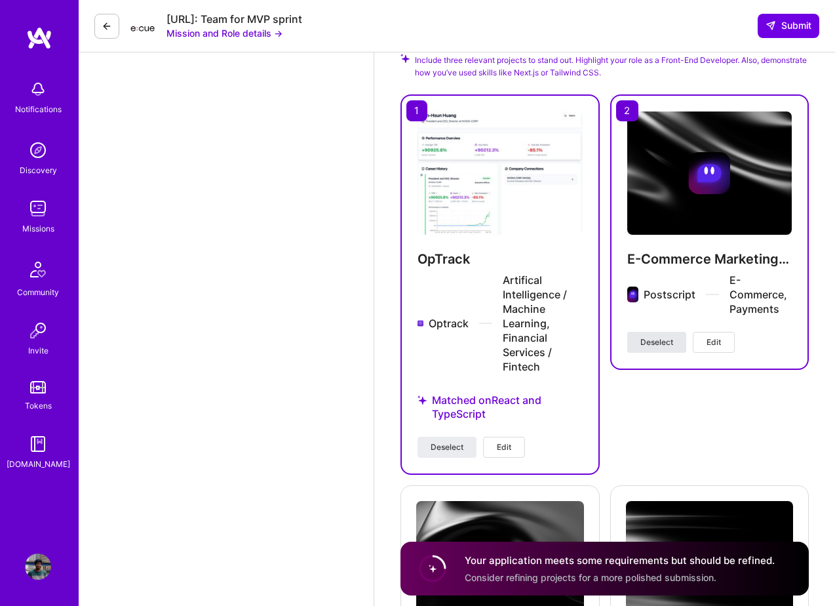
click at [657, 336] on span "Deselect" at bounding box center [656, 342] width 33 height 12
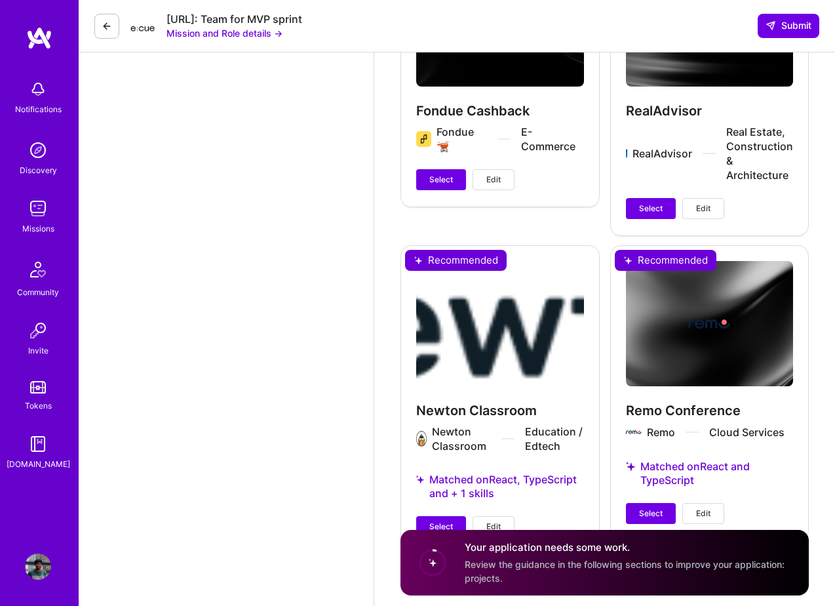
scroll to position [2573, 0]
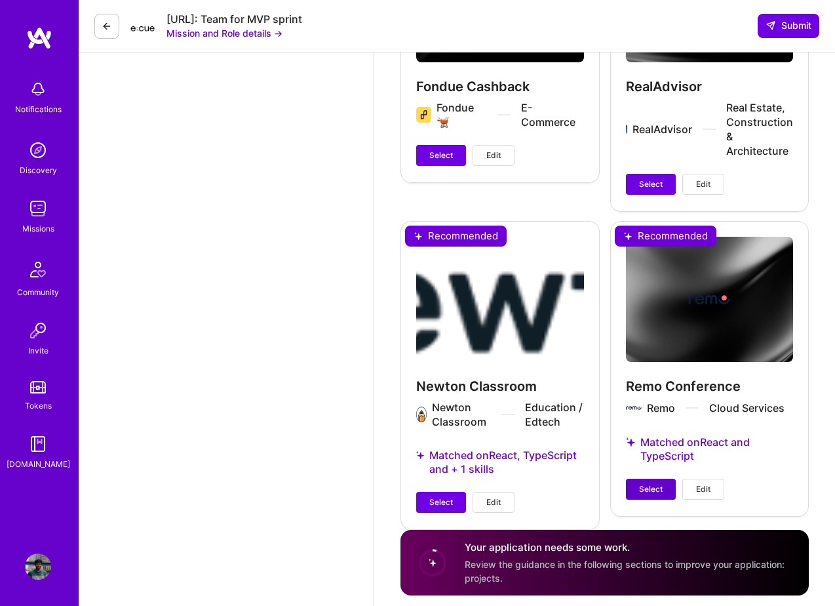
click at [647, 478] on button "Select" at bounding box center [651, 488] width 50 height 21
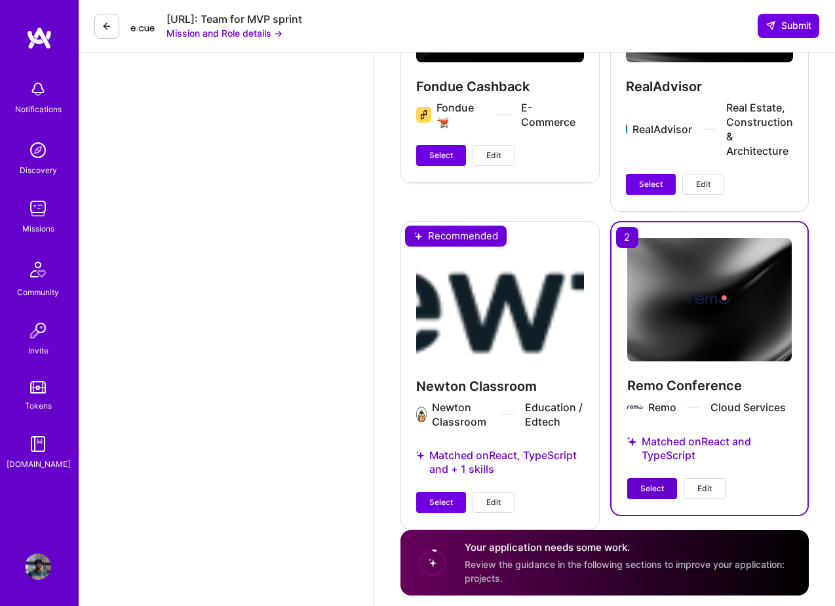
scroll to position [2561, 0]
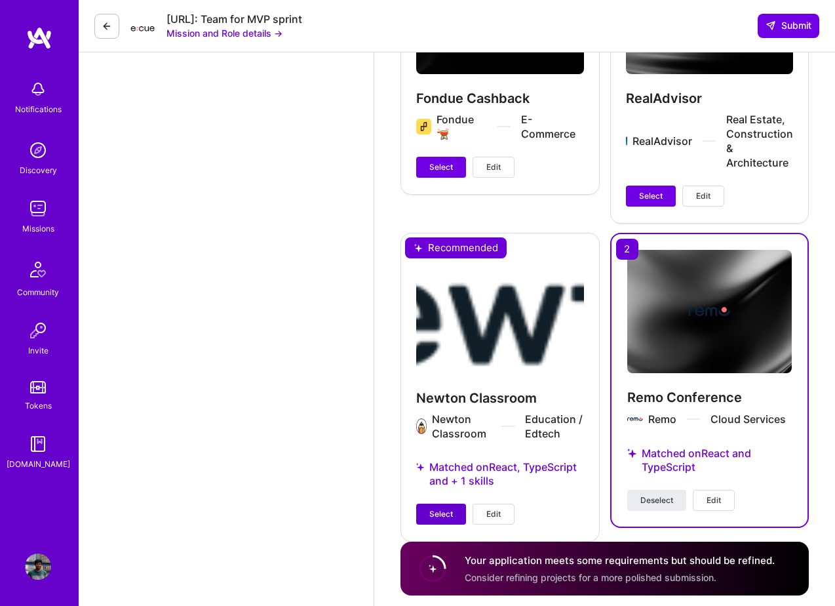
click at [444, 508] on span "Select" at bounding box center [441, 514] width 24 height 12
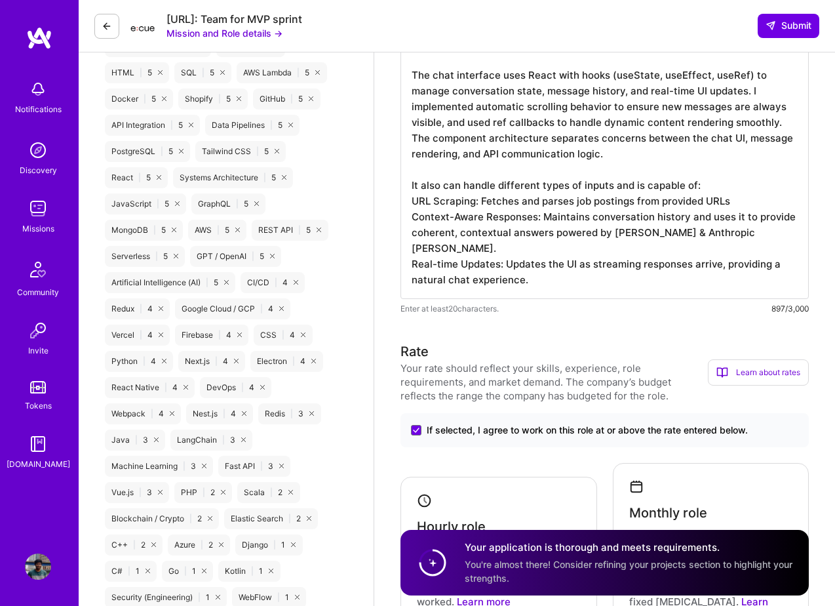
scroll to position [0, 0]
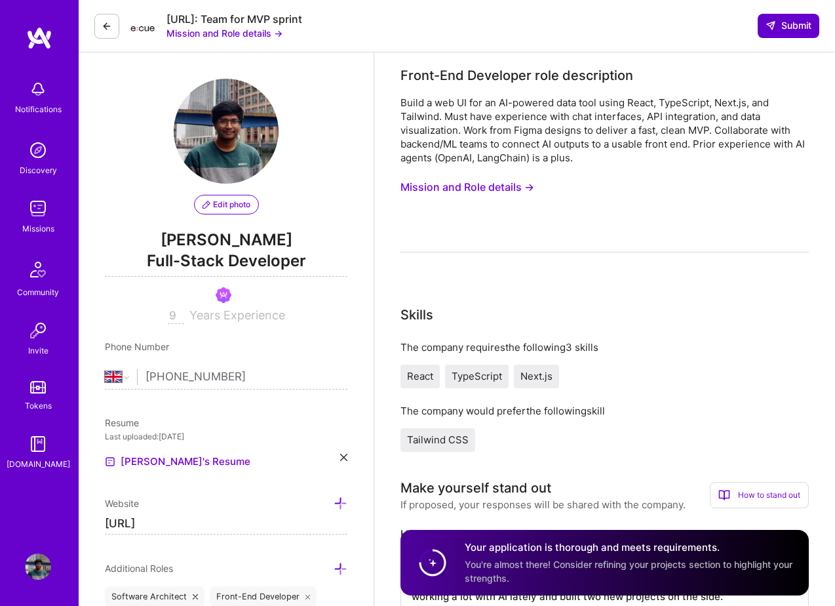
click at [766, 28] on icon at bounding box center [771, 25] width 10 height 10
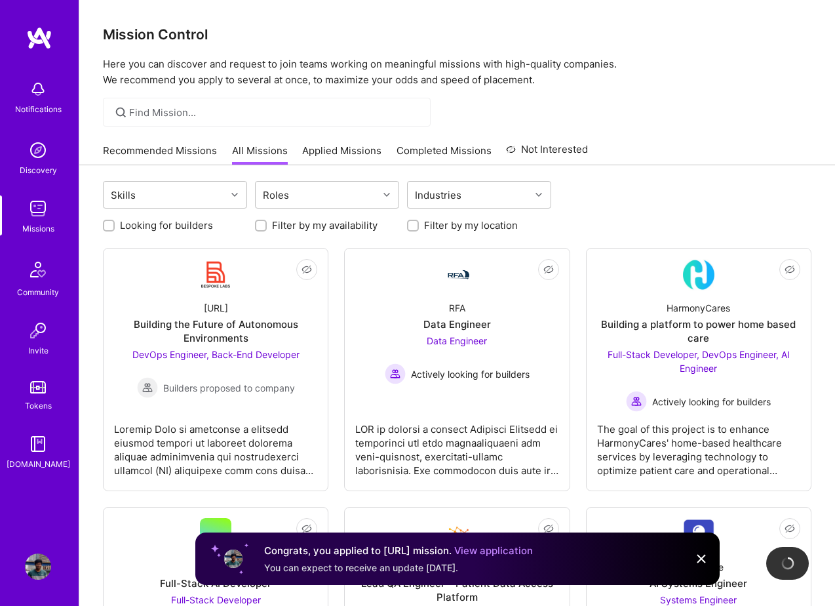
click at [507, 549] on link "View application" at bounding box center [493, 550] width 79 height 12
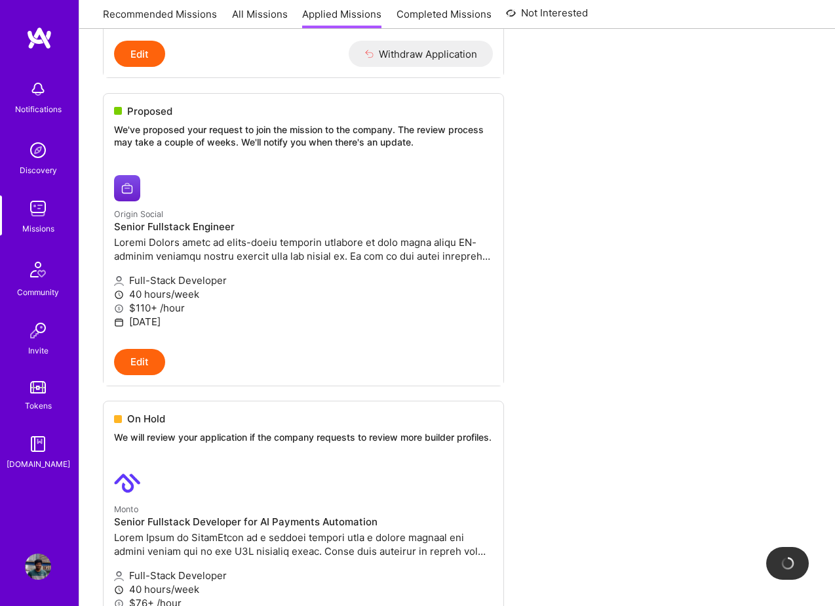
scroll to position [820, 0]
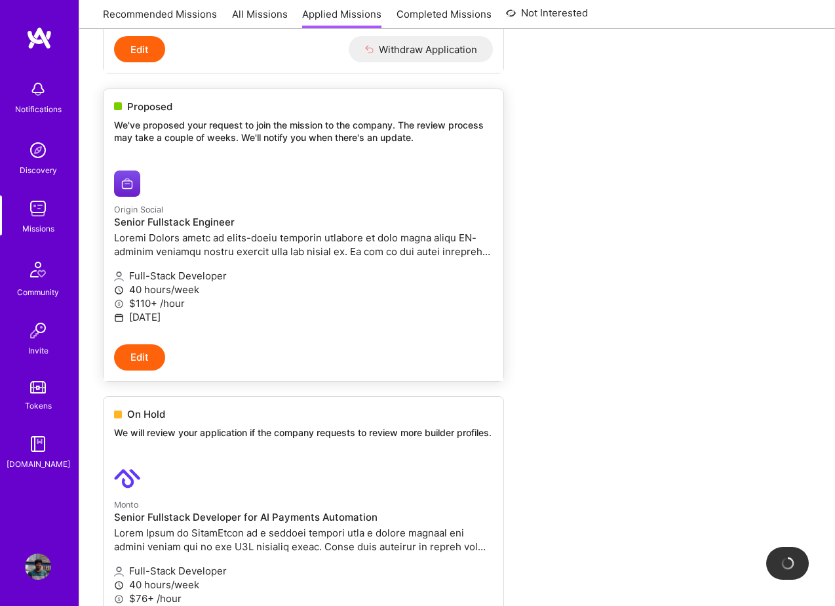
click at [146, 359] on button "Edit" at bounding box center [139, 357] width 51 height 26
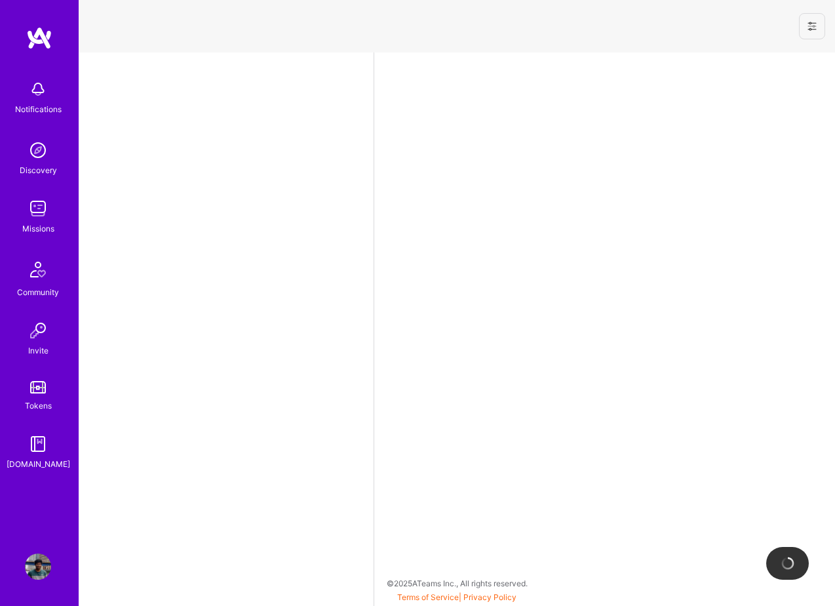
select select "GB"
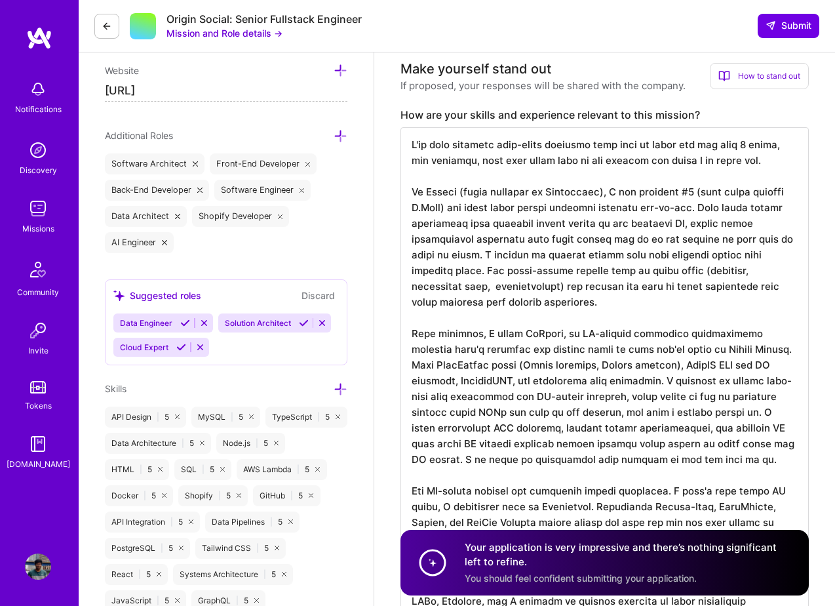
scroll to position [383, 0]
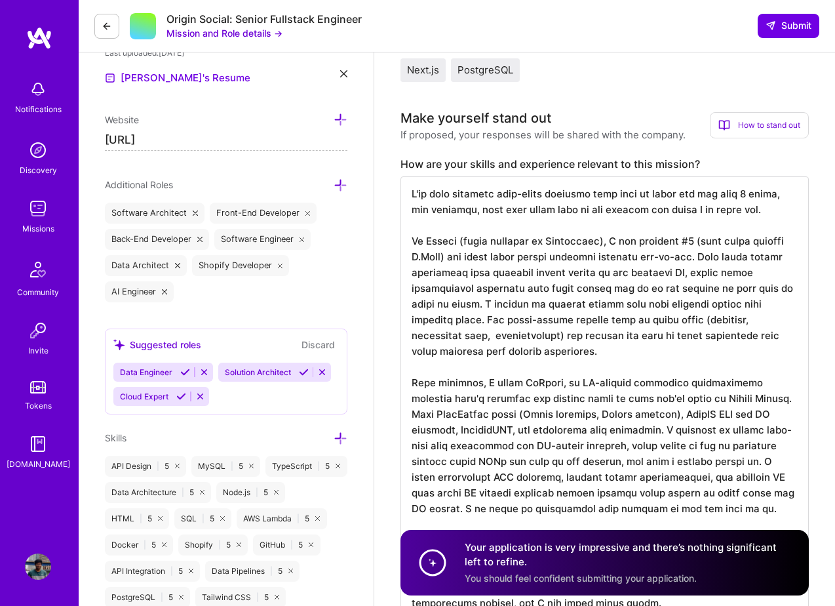
click at [412, 191] on textarea at bounding box center [604, 556] width 408 height 760
click at [554, 322] on textarea at bounding box center [604, 556] width 408 height 760
click at [412, 196] on textarea at bounding box center [604, 556] width 408 height 760
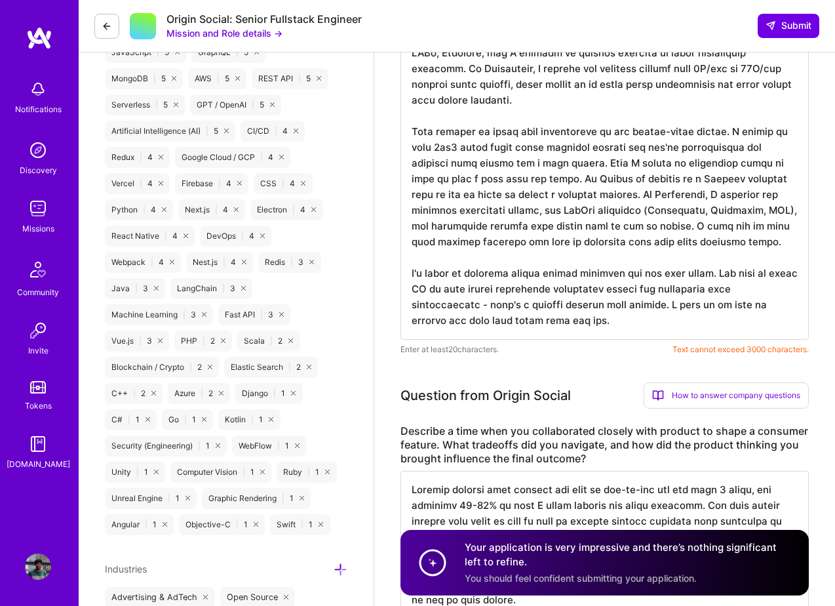
scroll to position [919, 0]
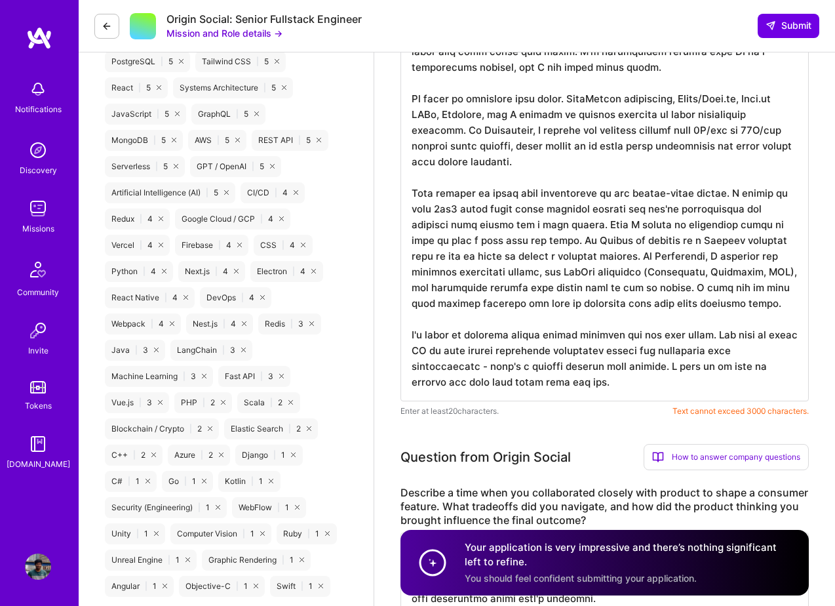
click at [503, 380] on textarea at bounding box center [604, 21] width 408 height 760
drag, startPoint x: 501, startPoint y: 383, endPoint x: 400, endPoint y: 337, distance: 110.9
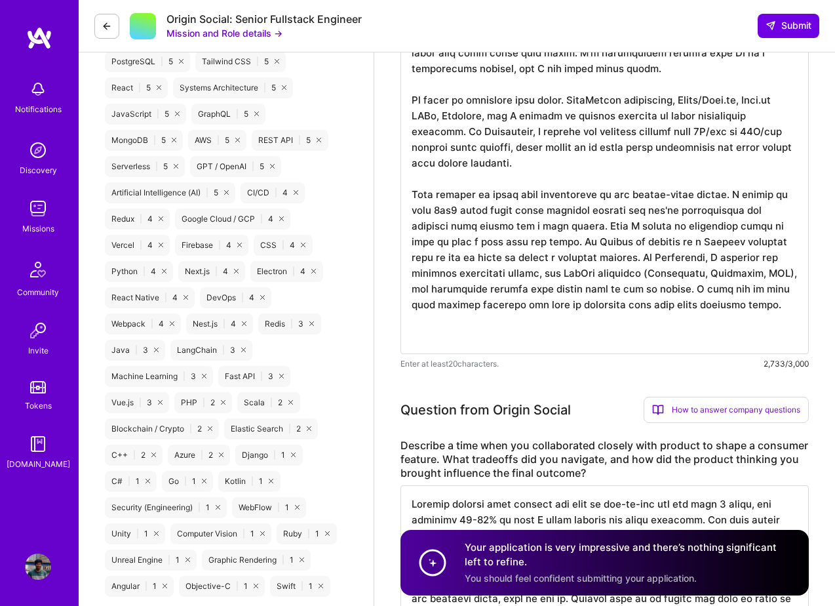
scroll to position [0, 0]
paste textarea "To learn more about my background and how it aligns with Deepgram's needs, I've…"
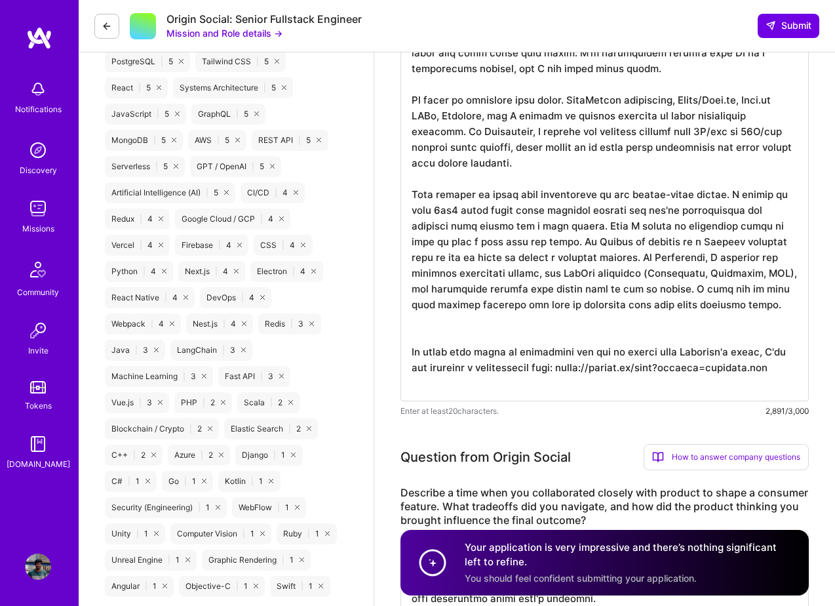
click at [245, 31] on button "Mission and Role details →" at bounding box center [224, 33] width 116 height 14
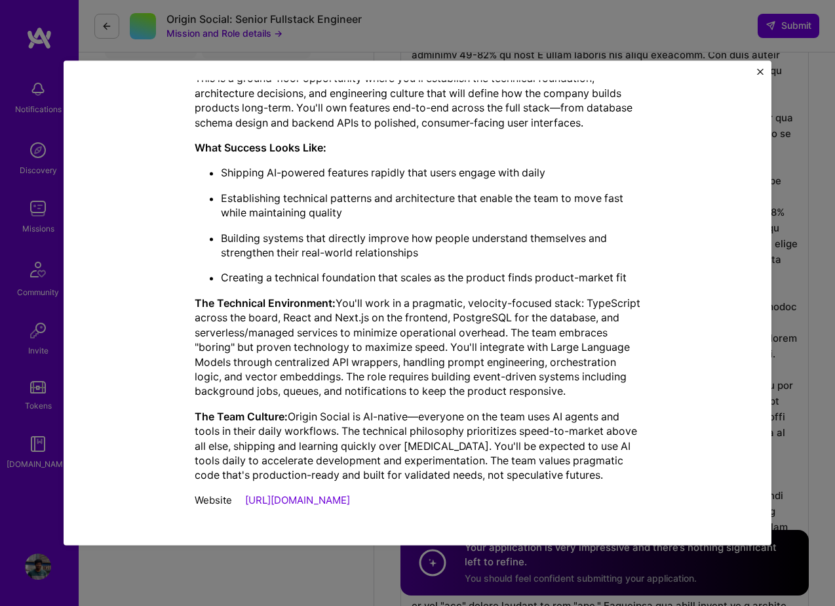
scroll to position [1427, 0]
click at [311, 502] on link "[URL][DOMAIN_NAME]" at bounding box center [297, 500] width 105 height 12
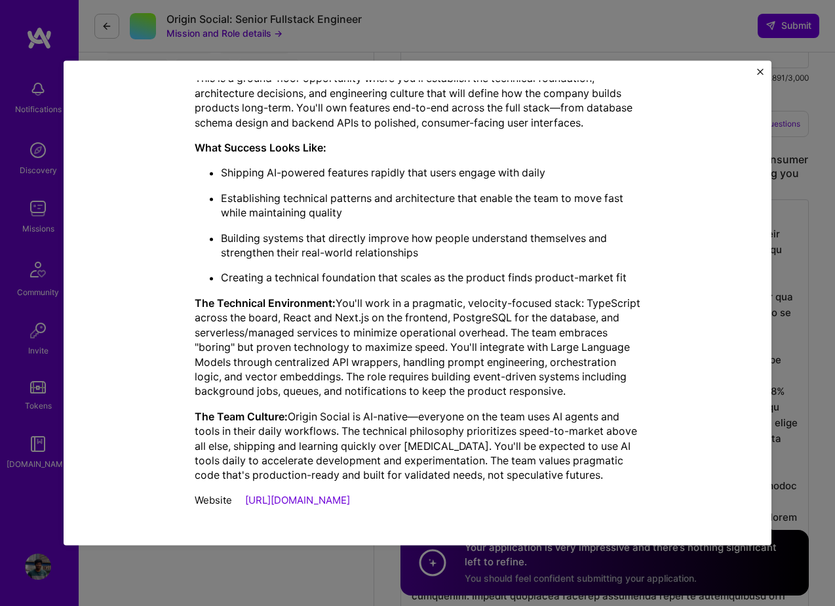
click at [175, 564] on div "Mission Description and Role Details Full-Stack Developer role description Buil…" at bounding box center [417, 303] width 835 height 606
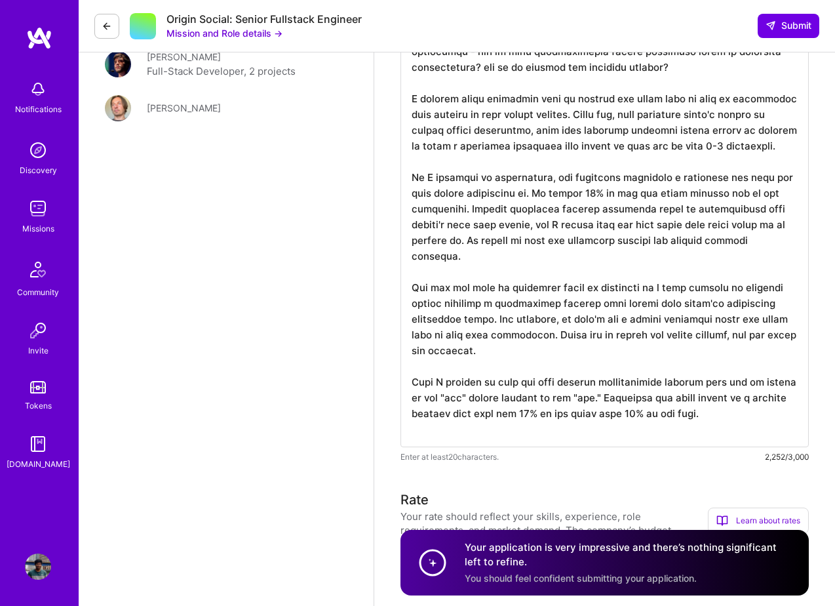
scroll to position [1643, 0]
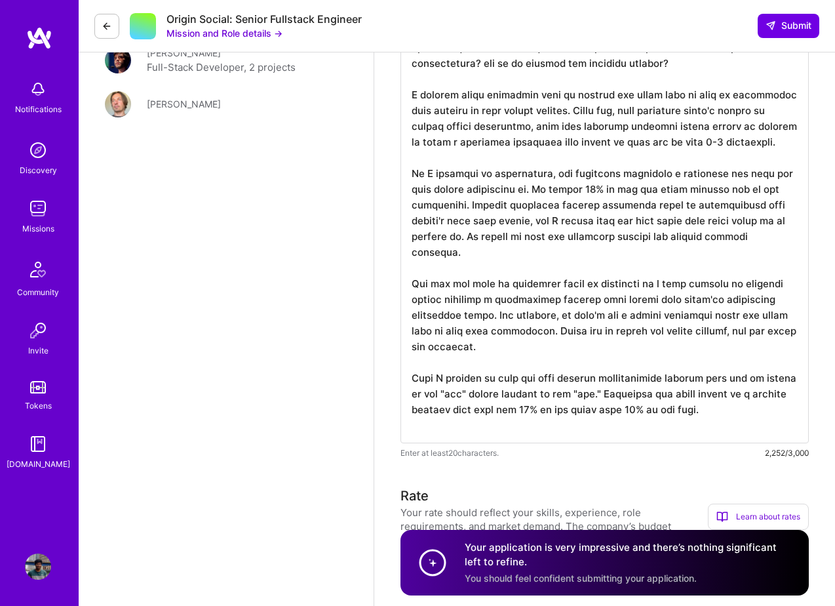
click at [658, 385] on textarea at bounding box center [604, 126] width 408 height 635
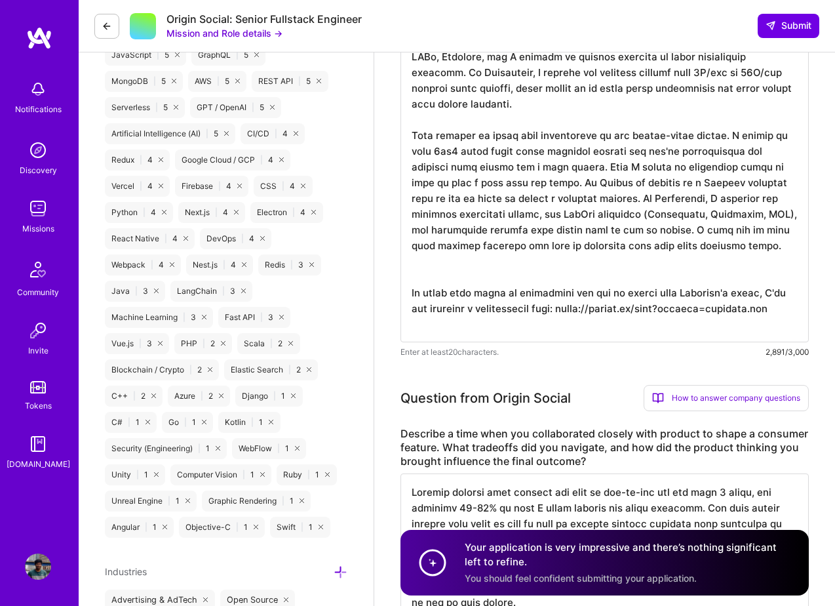
scroll to position [920, 0]
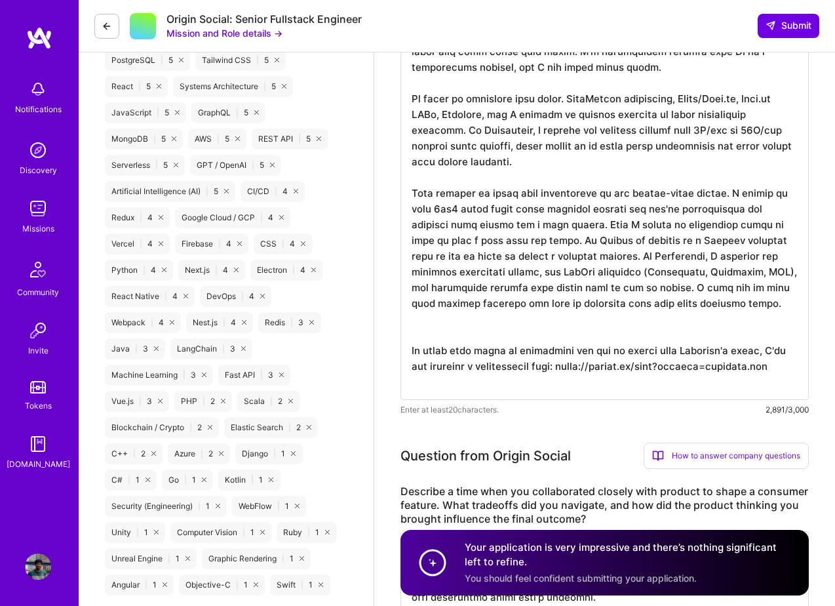
click at [558, 380] on textarea at bounding box center [604, 19] width 408 height 760
drag, startPoint x: 558, startPoint y: 380, endPoint x: 403, endPoint y: 354, distance: 156.9
click at [403, 354] on textarea at bounding box center [604, 19] width 408 height 760
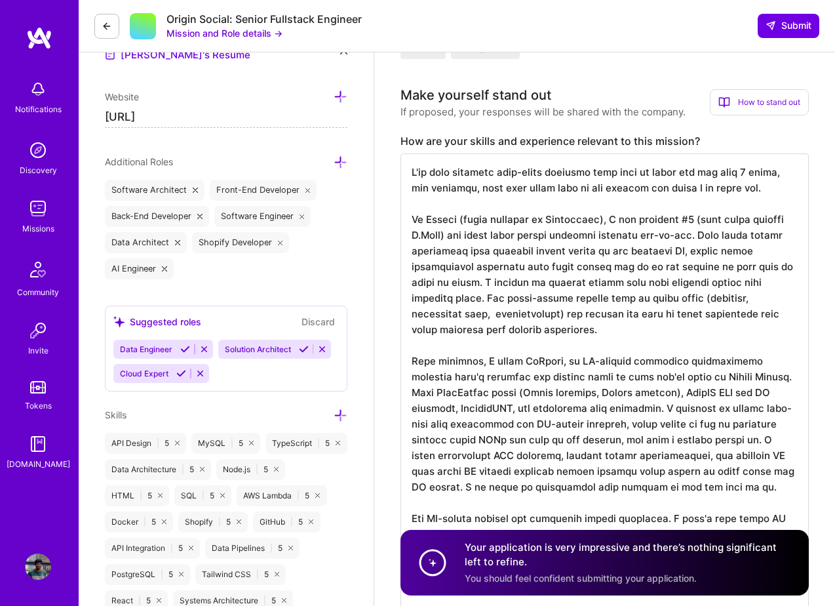
scroll to position [367, 0]
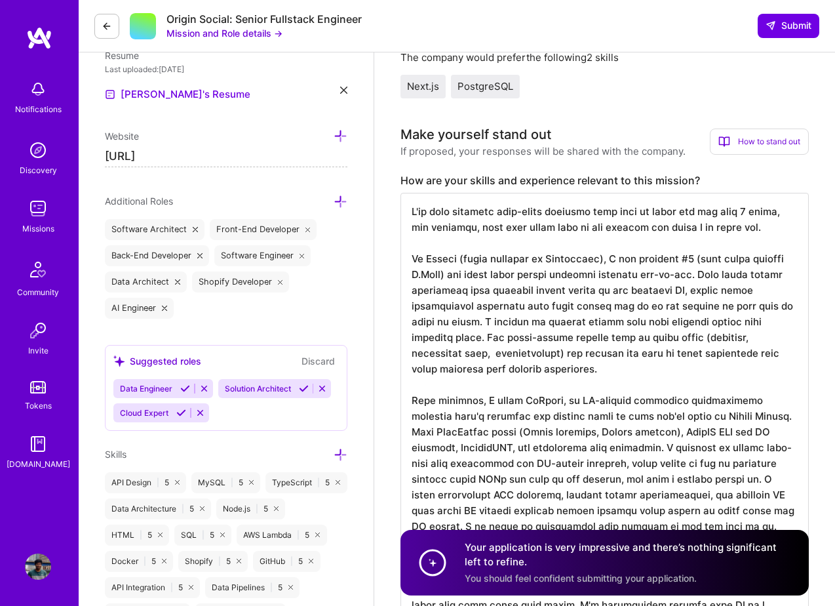
click at [413, 208] on textarea at bounding box center [604, 534] width 408 height 682
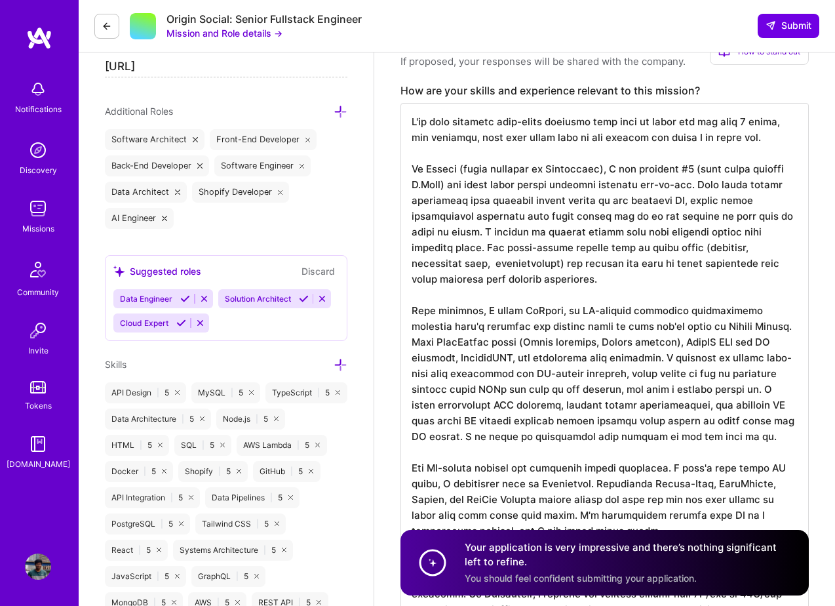
scroll to position [431, 0]
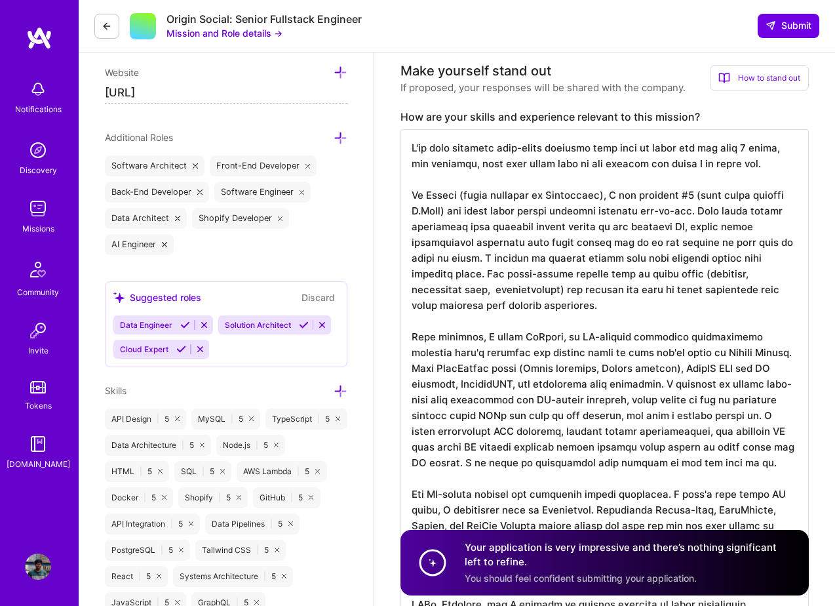
click at [410, 152] on textarea at bounding box center [604, 477] width 408 height 697
paste textarea "To learn more about my background and how it aligns with Deepgram's needs, I've…"
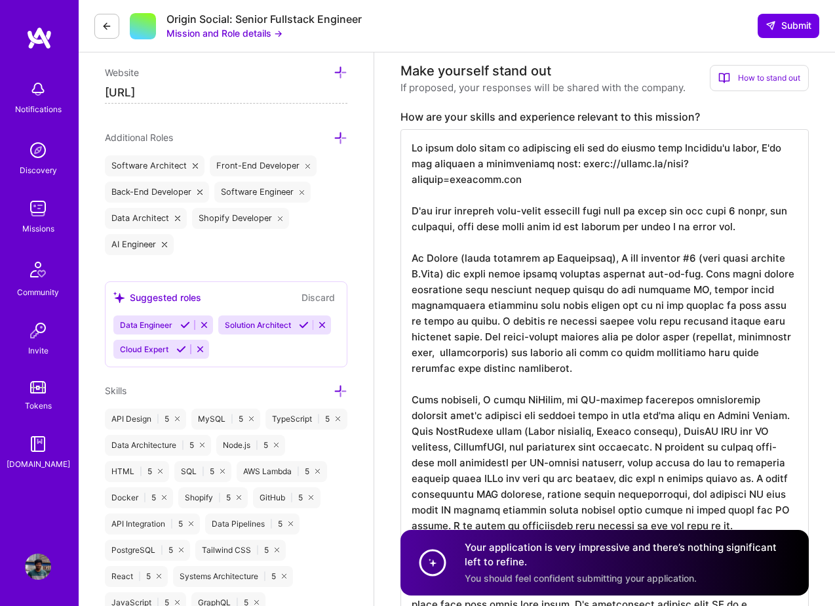
click at [549, 181] on textarea at bounding box center [604, 501] width 408 height 745
click at [705, 150] on textarea at bounding box center [604, 501] width 408 height 745
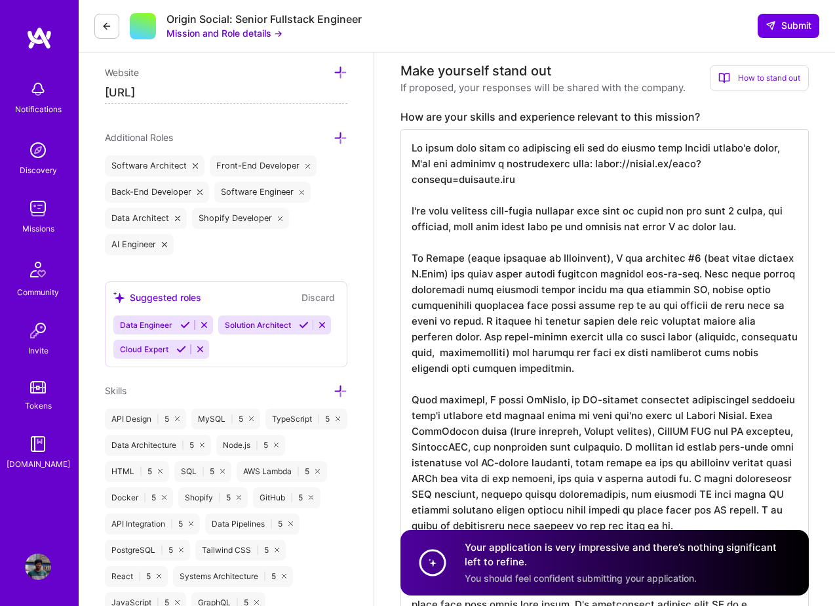
click at [551, 179] on textarea at bounding box center [604, 501] width 408 height 745
drag, startPoint x: 463, startPoint y: 180, endPoint x: 570, endPoint y: 179, distance: 107.5
click at [570, 179] on textarea at bounding box center [604, 501] width 408 height 745
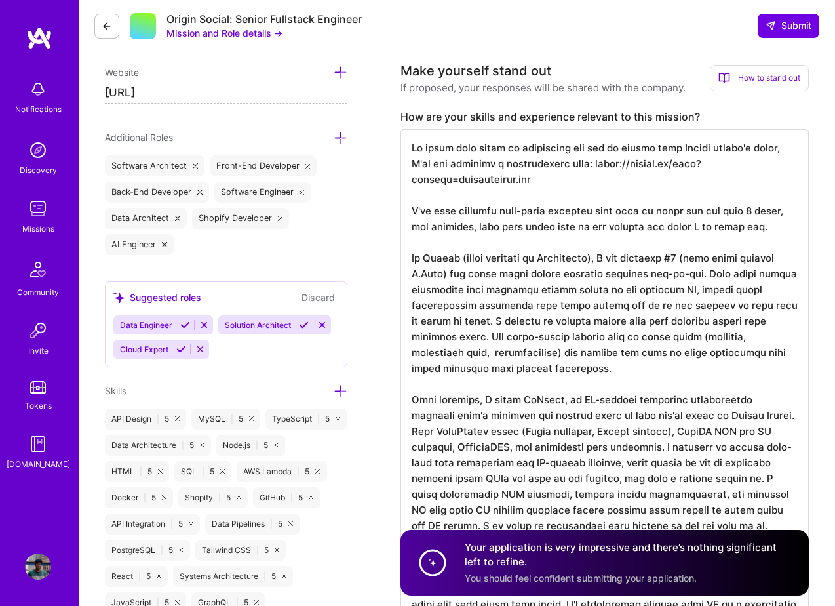
click at [581, 177] on textarea at bounding box center [604, 501] width 408 height 745
type textarea "To learn more about my background and how it aligns with Origin social's needs,…"
click at [787, 28] on span "Submit" at bounding box center [789, 25] width 46 height 13
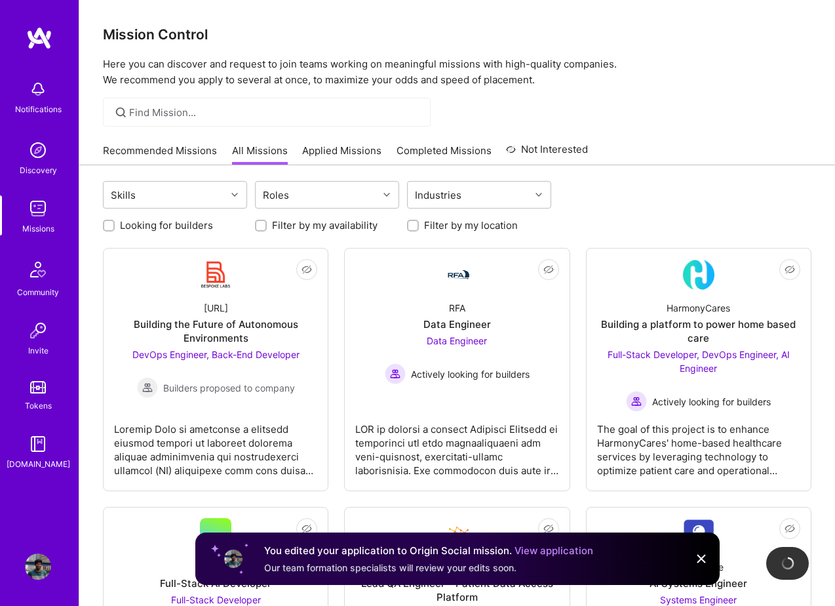
click at [357, 145] on link "Applied Missions" at bounding box center [341, 155] width 79 height 22
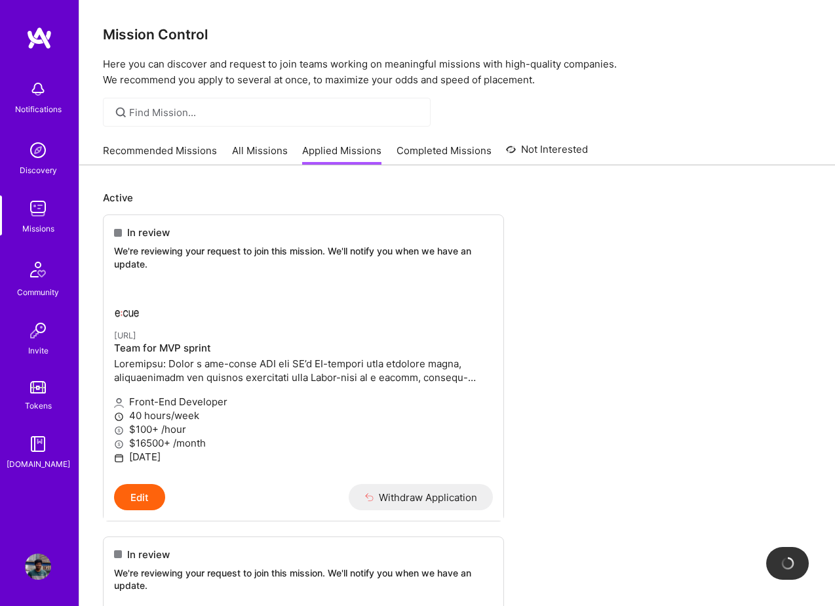
click at [265, 141] on div "Recommended Missions All Missions Applied Missions Completed Missions Not Inter…" at bounding box center [345, 150] width 485 height 28
click at [259, 150] on link "All Missions" at bounding box center [260, 155] width 56 height 22
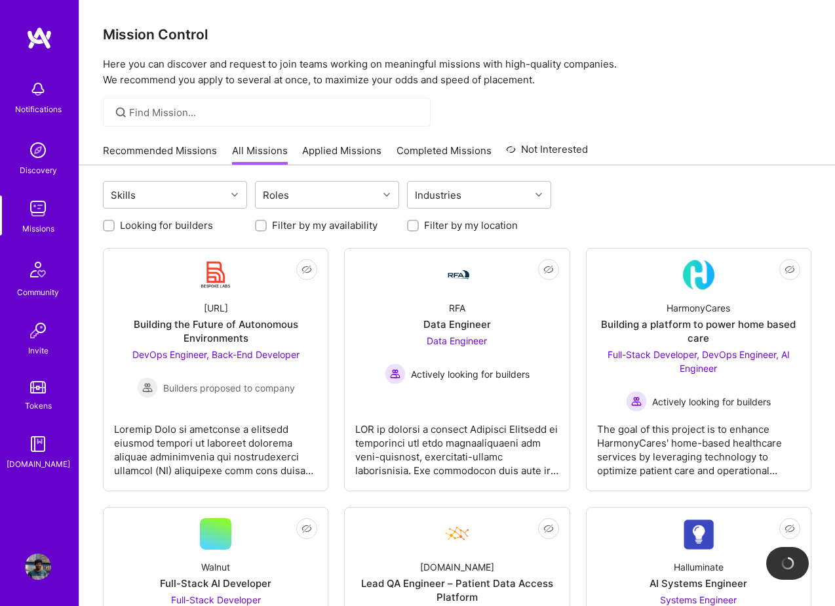
click at [156, 152] on link "Recommended Missions" at bounding box center [160, 155] width 114 height 22
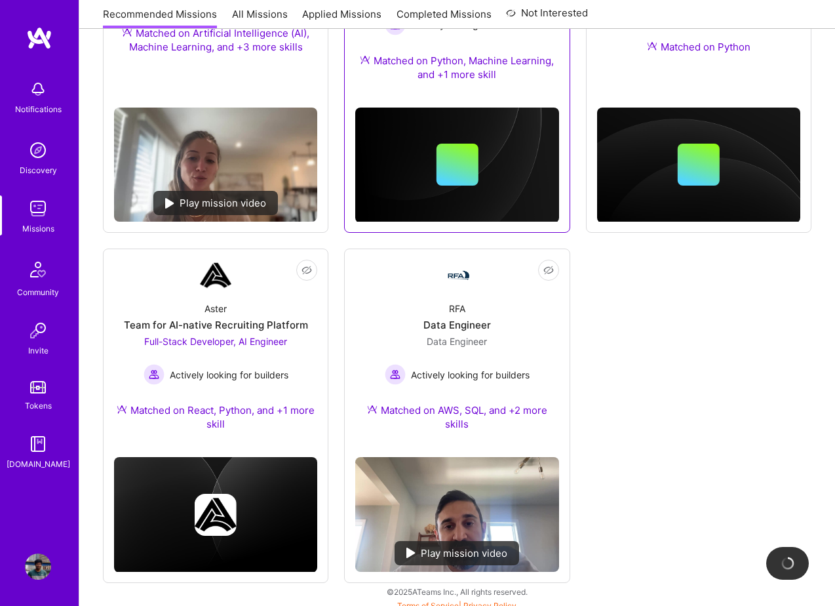
scroll to position [708, 0]
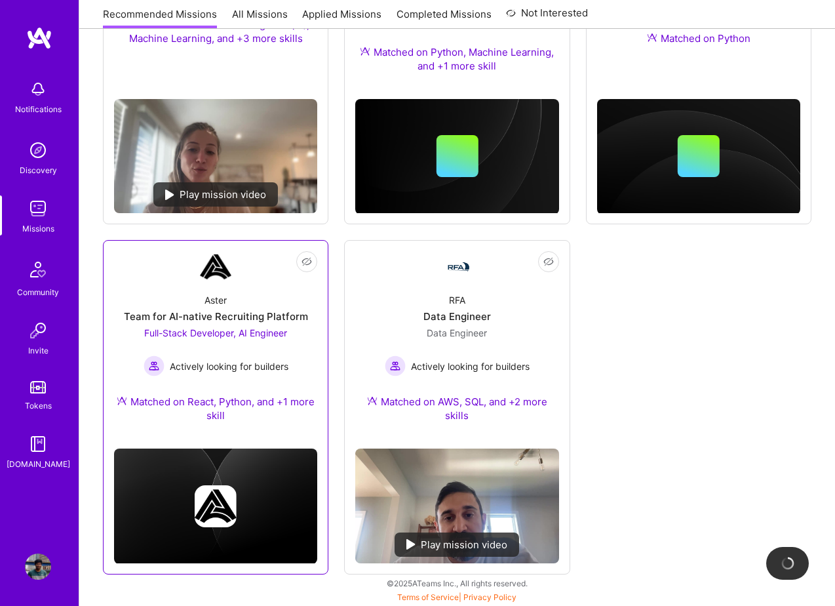
click at [274, 372] on span "Actively looking for builders" at bounding box center [229, 366] width 119 height 14
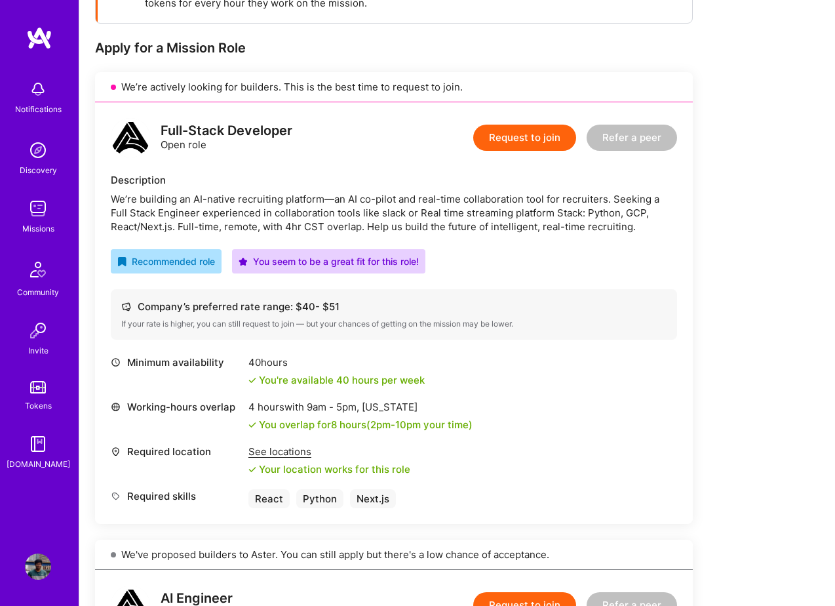
scroll to position [228, 0]
